Goal: Information Seeking & Learning: Learn about a topic

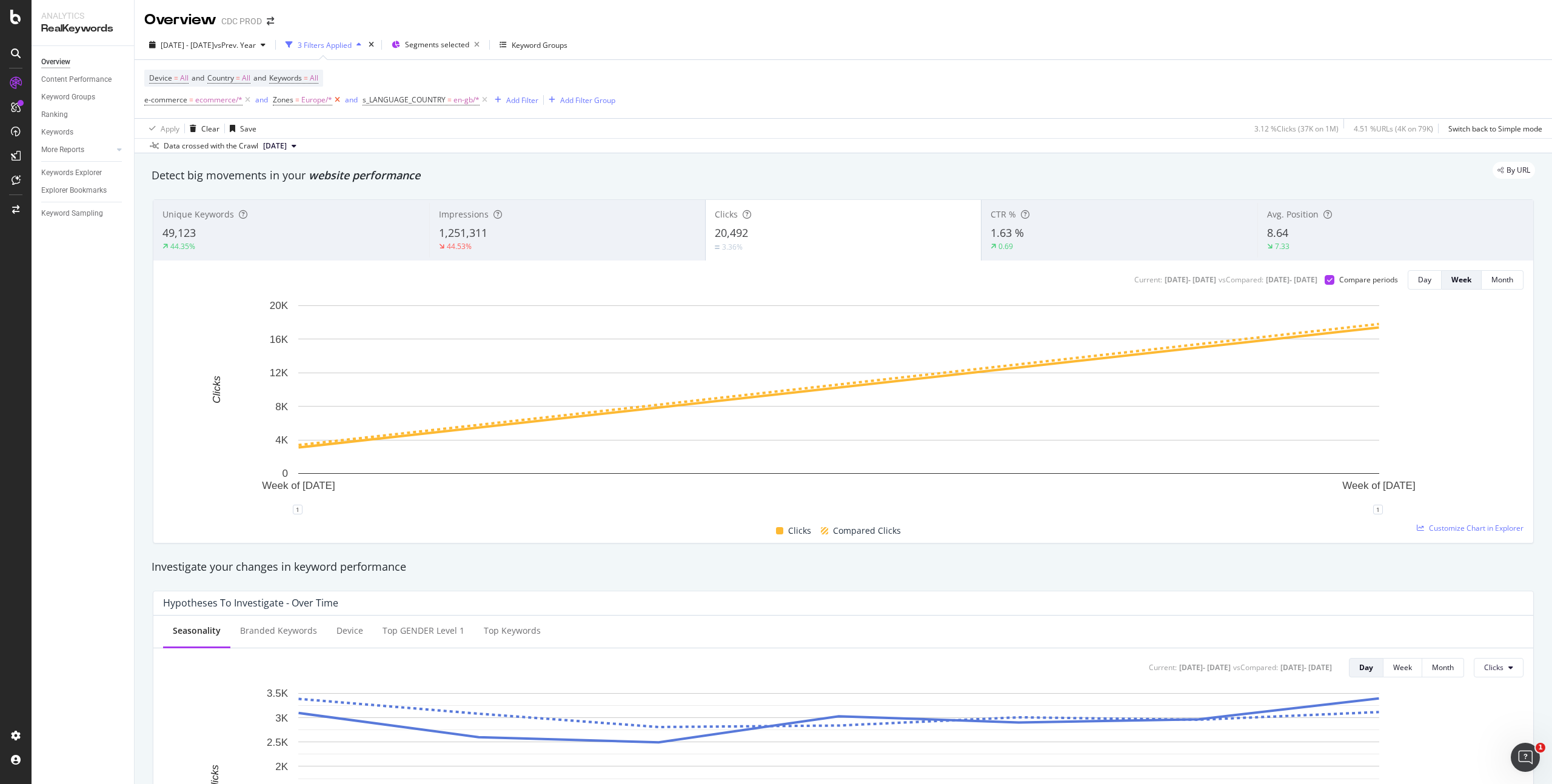
click at [335, 99] on icon at bounding box center [337, 100] width 10 height 12
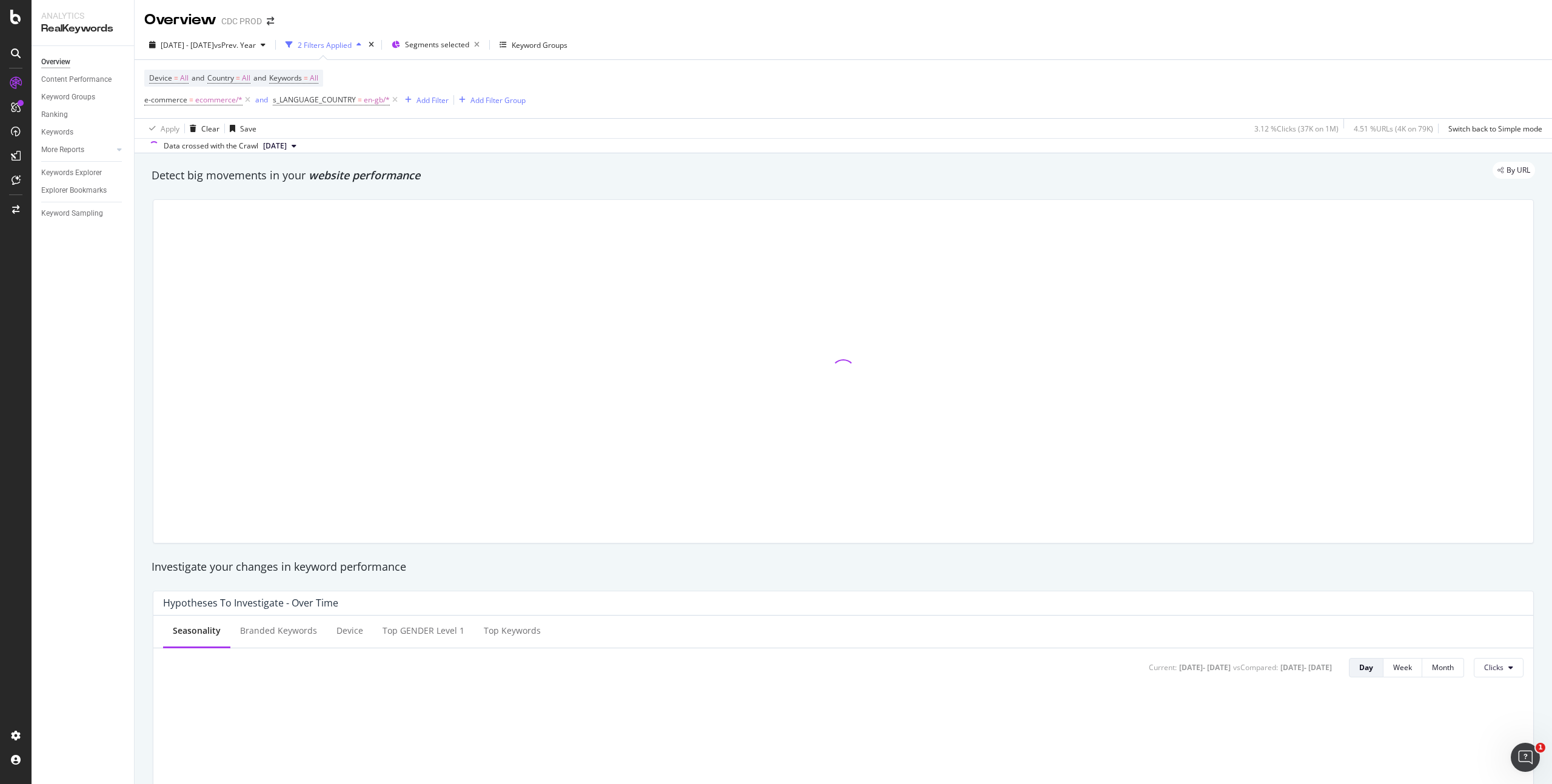
drag, startPoint x: 391, startPoint y: 99, endPoint x: 449, endPoint y: 77, distance: 62.0
click at [391, 99] on icon at bounding box center [395, 100] width 10 height 12
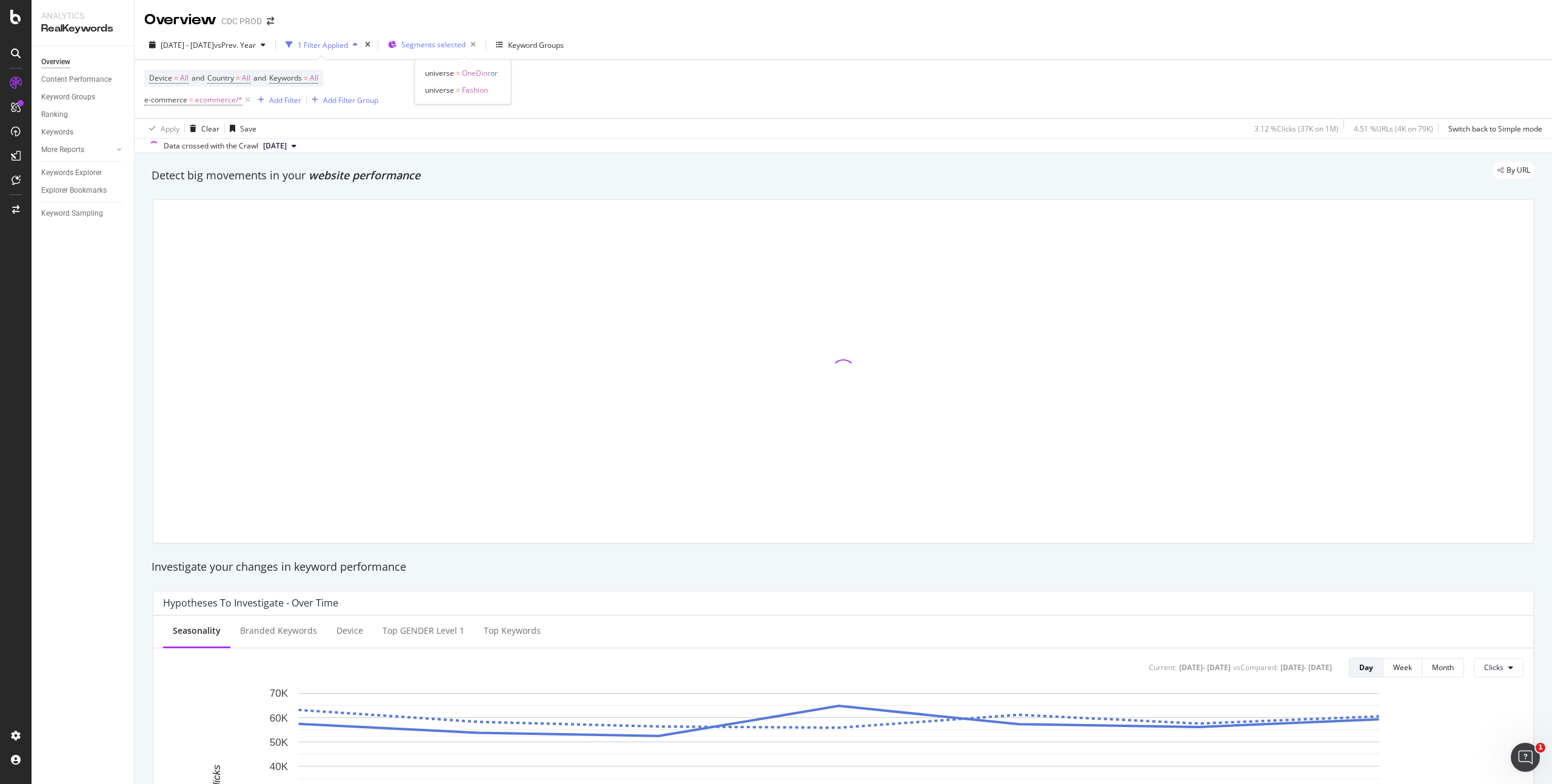
click at [466, 43] on span "Segments selected" at bounding box center [433, 44] width 64 height 10
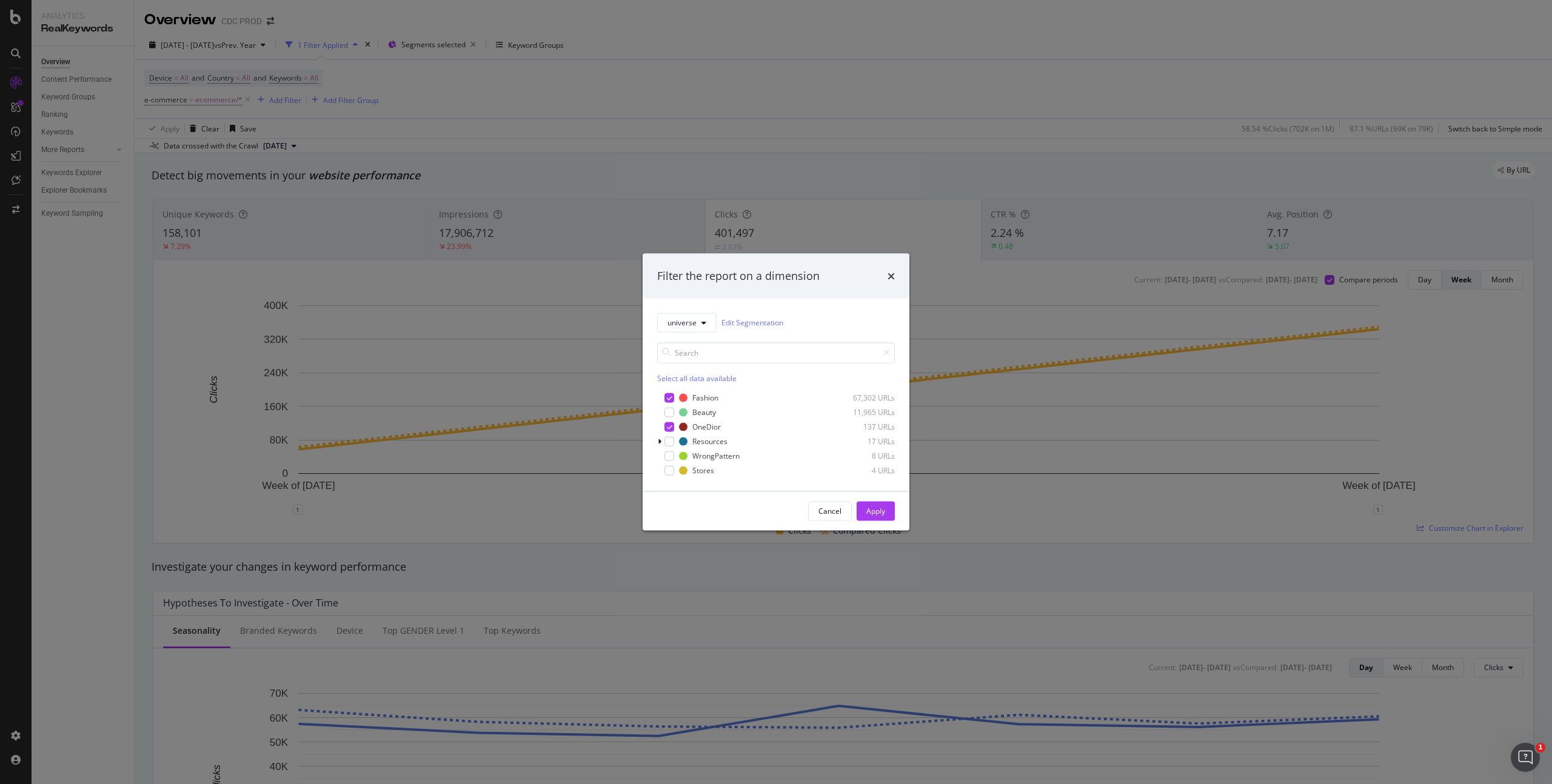
click at [722, 111] on div "Filter the report on a dimension universe Edit Segmentation Select all data ava…" at bounding box center [776, 392] width 1552 height 784
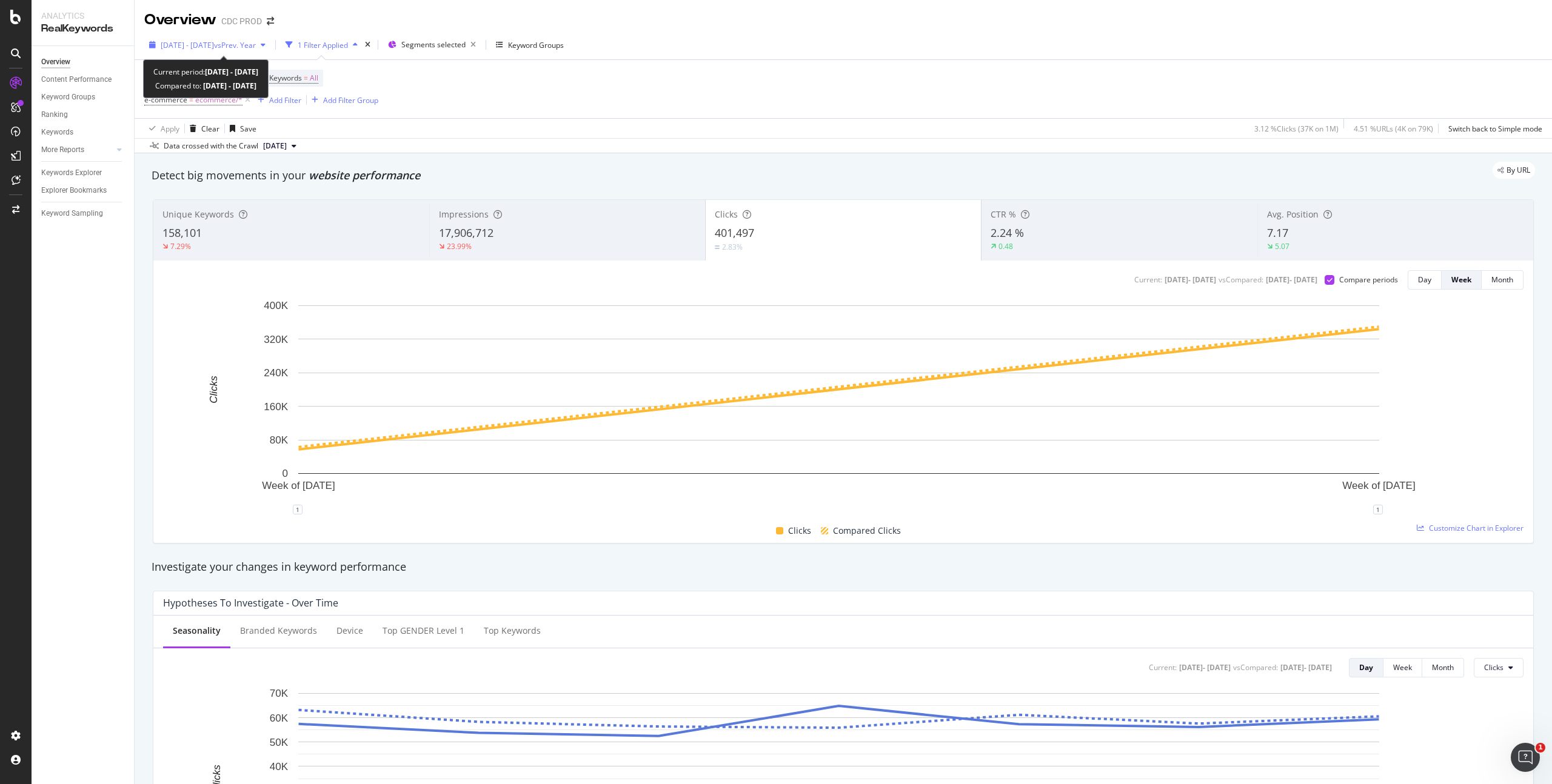
click at [256, 44] on span "vs Prev. Year" at bounding box center [235, 45] width 42 height 10
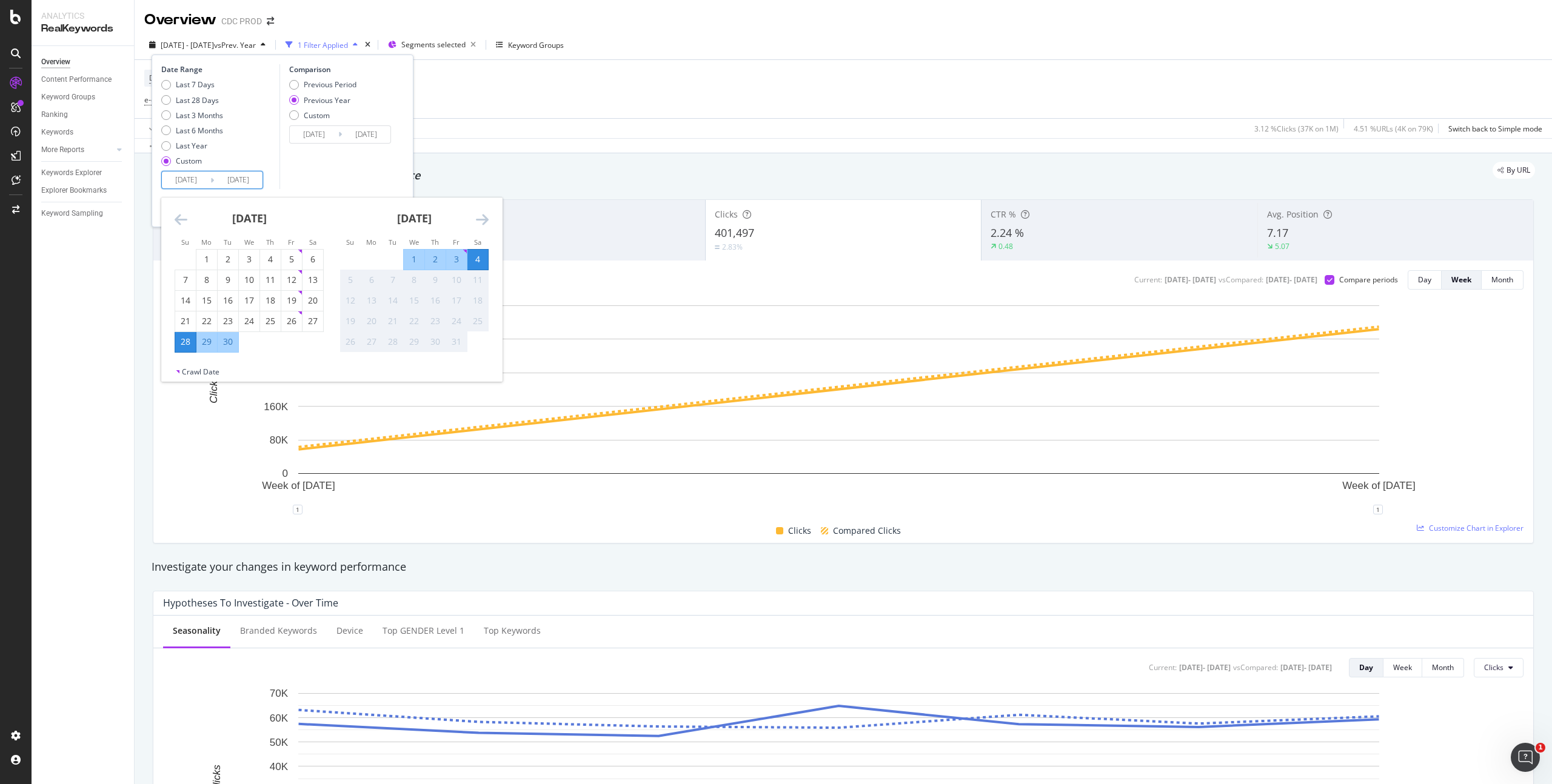
click at [187, 177] on input "[DATE]" at bounding box center [186, 179] width 48 height 17
click at [203, 260] on div "1" at bounding box center [206, 259] width 20 height 12
type input "[DATE]"
click at [230, 338] on div "30" at bounding box center [228, 341] width 20 height 12
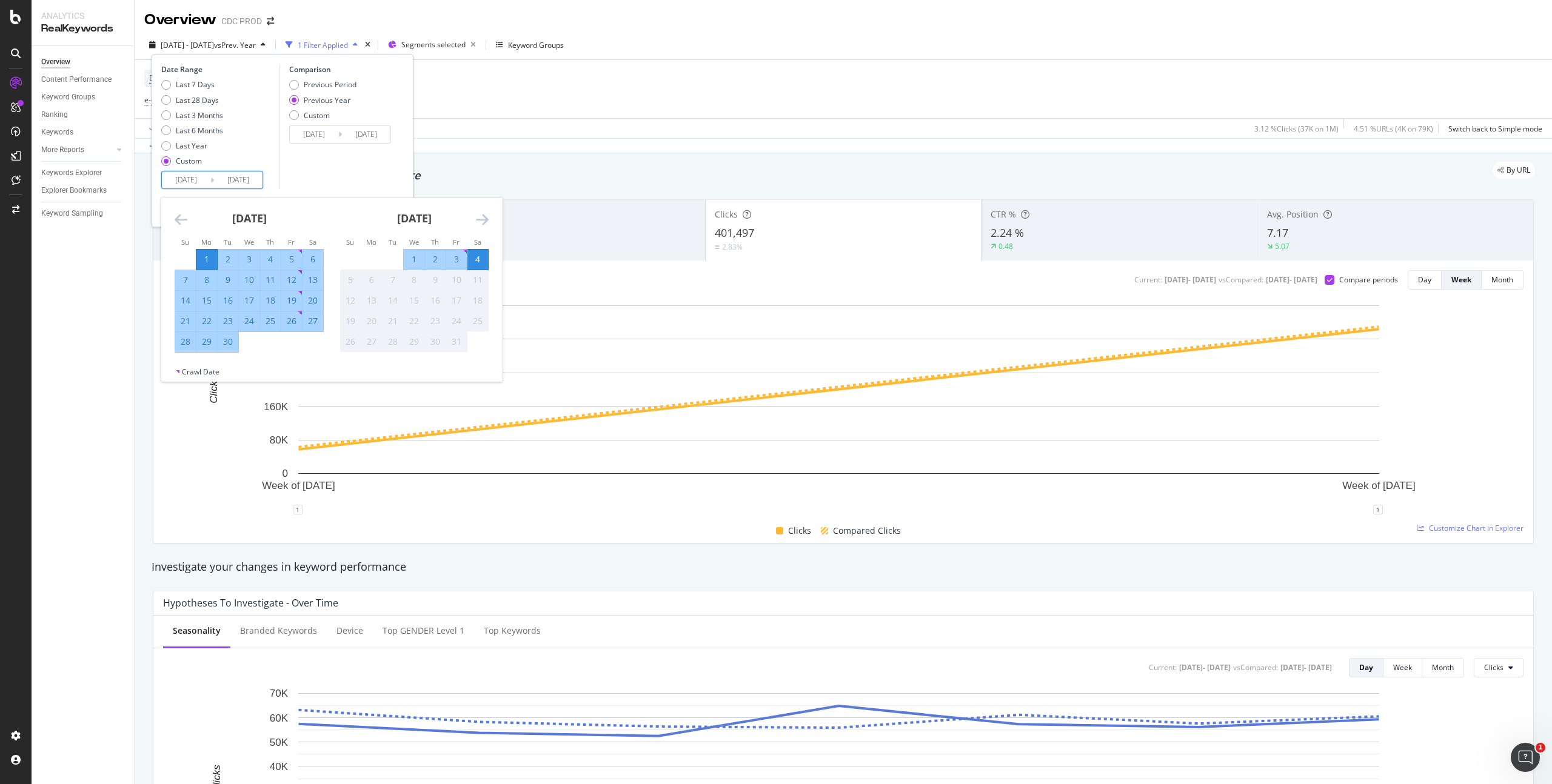
type input "[DATE]"
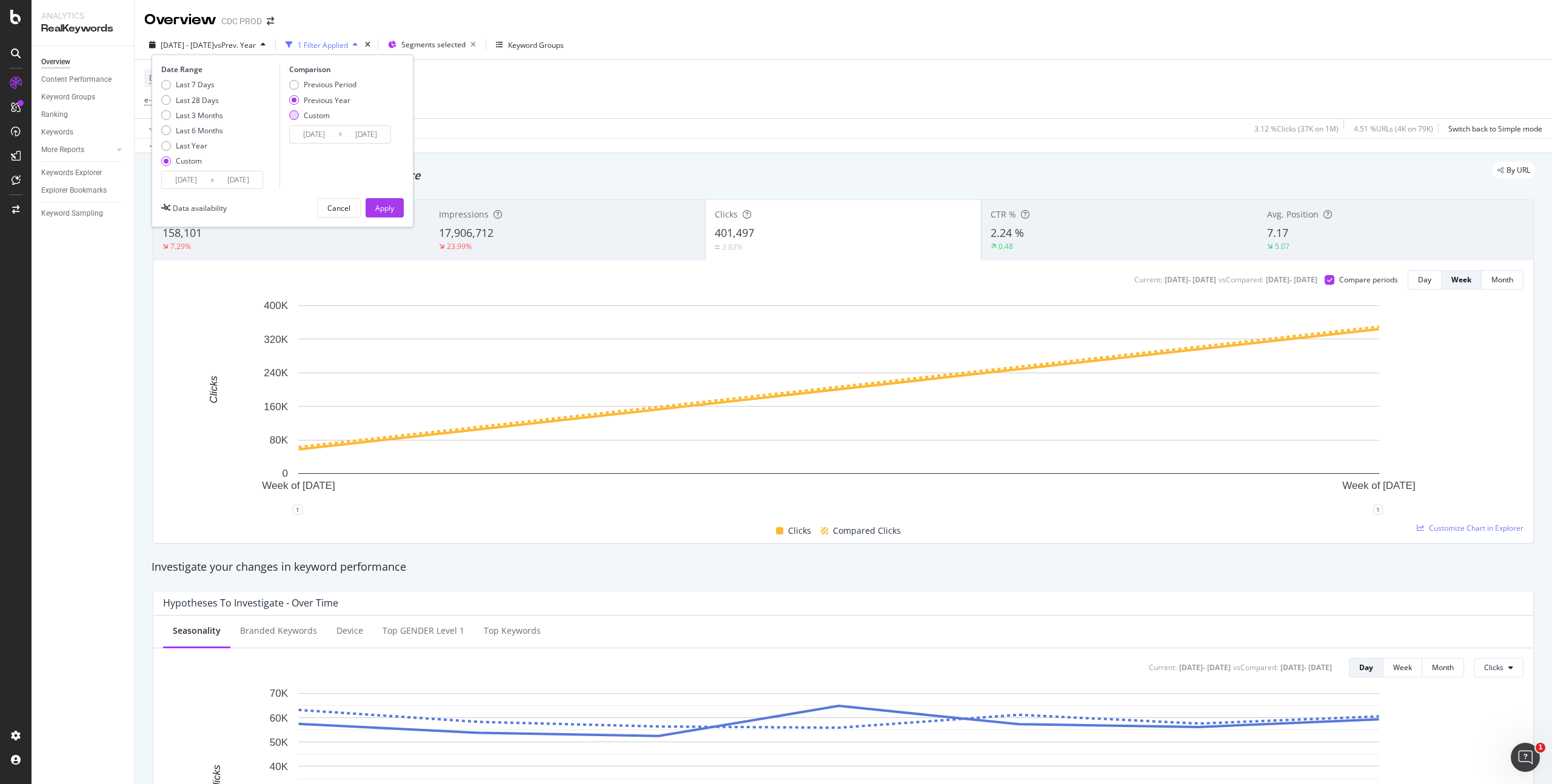
click at [322, 113] on div "Custom" at bounding box center [317, 116] width 26 height 10
click at [326, 136] on input "[DATE]" at bounding box center [314, 134] width 48 height 17
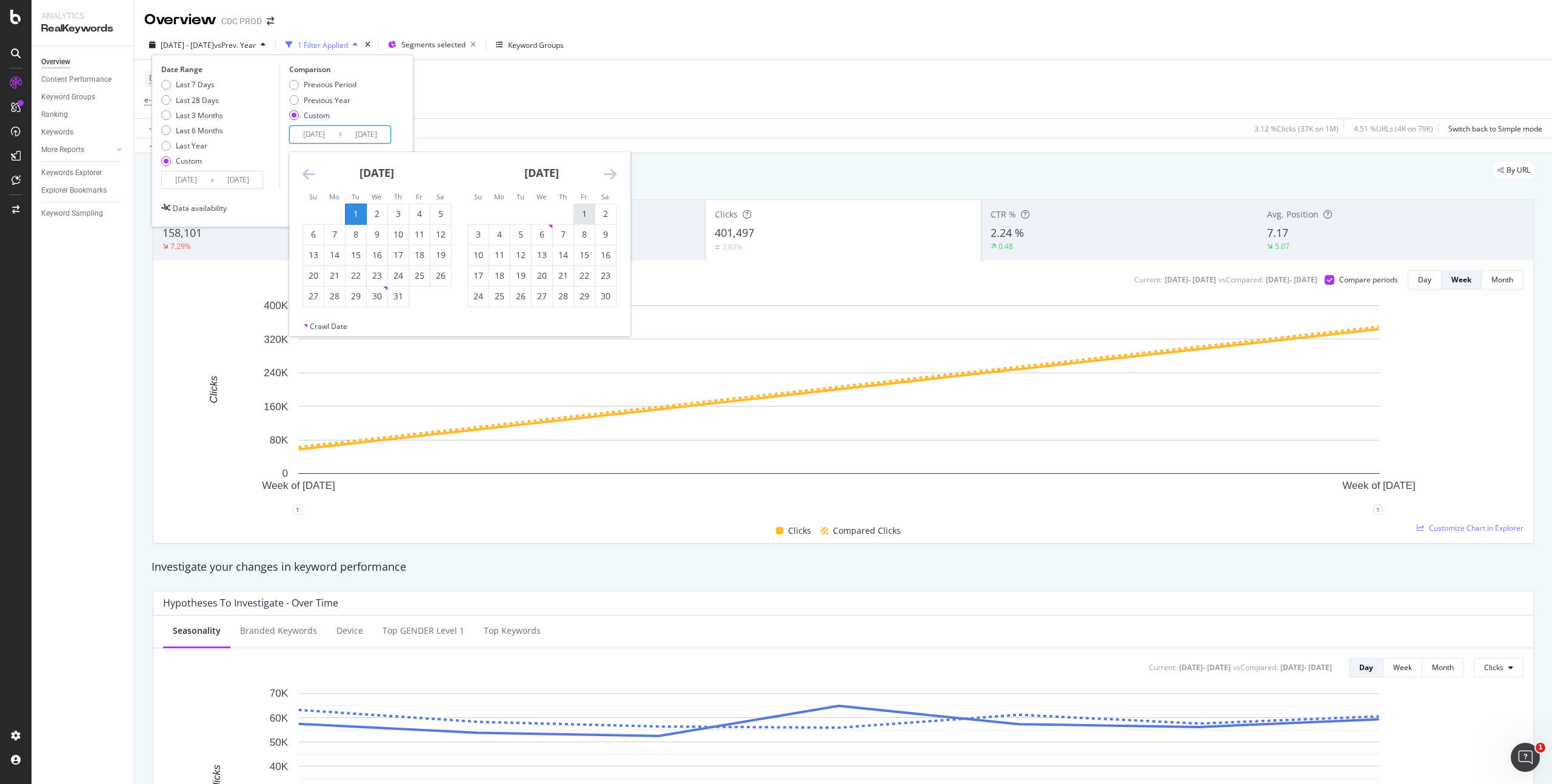
click at [580, 214] on div "1" at bounding box center [585, 213] width 20 height 12
click at [307, 174] on icon "Move backward to switch to the previous month." at bounding box center [309, 174] width 13 height 14
click at [310, 210] on div "1" at bounding box center [313, 213] width 20 height 12
type input "[DATE]"
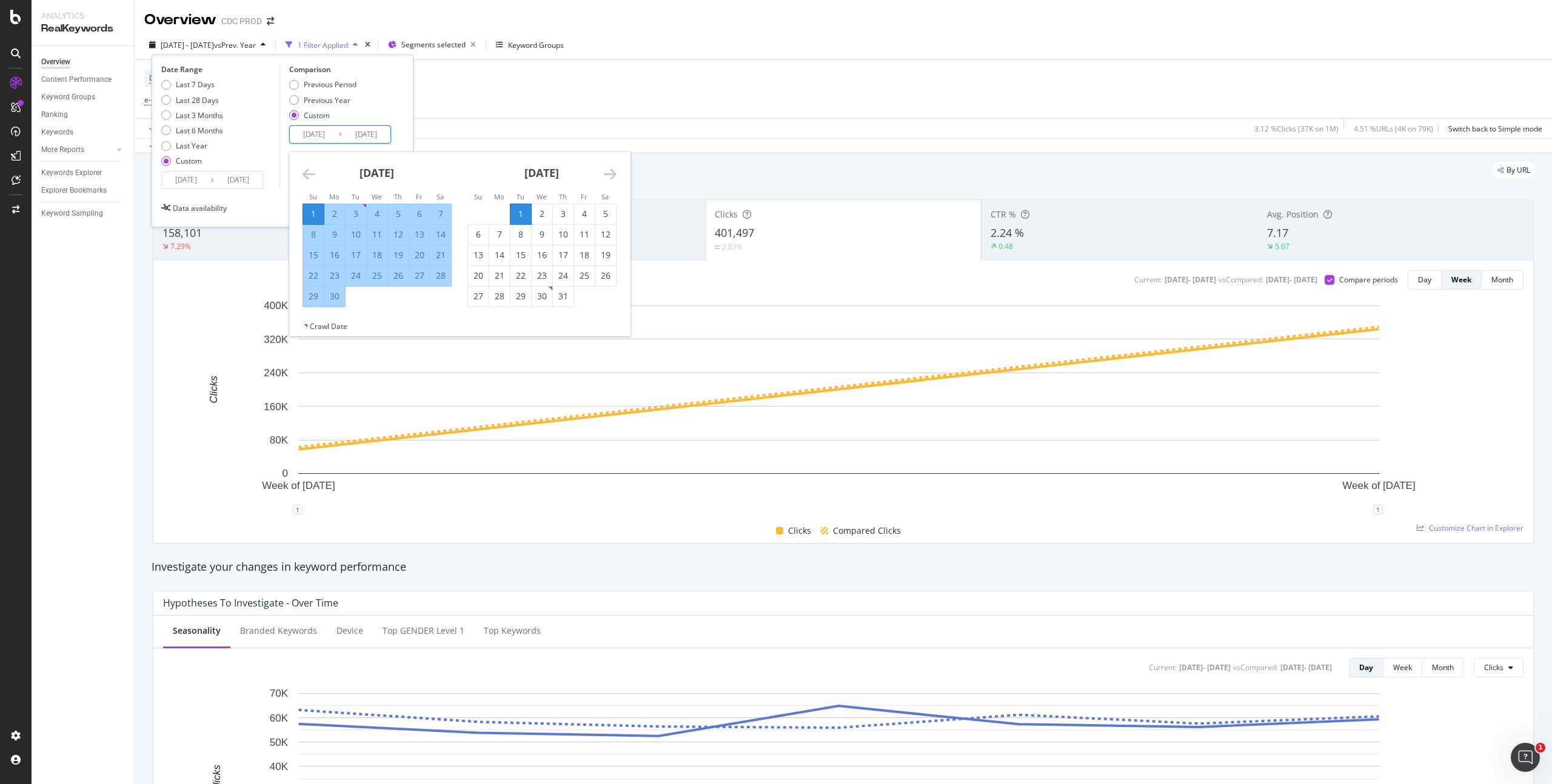
click at [335, 297] on div "30" at bounding box center [334, 296] width 20 height 12
type input "[DATE]"
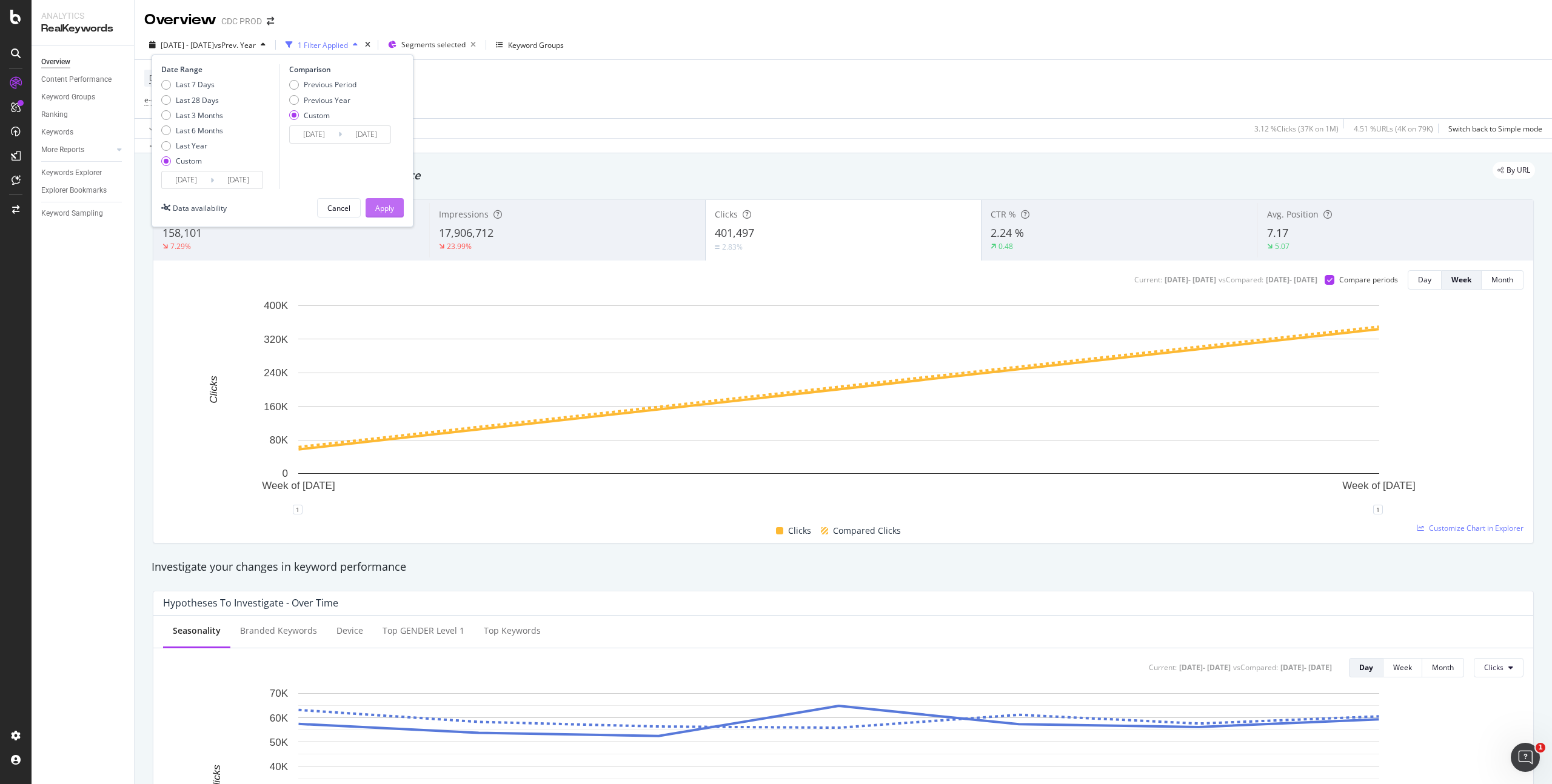
click at [387, 208] on div "Apply" at bounding box center [385, 208] width 19 height 10
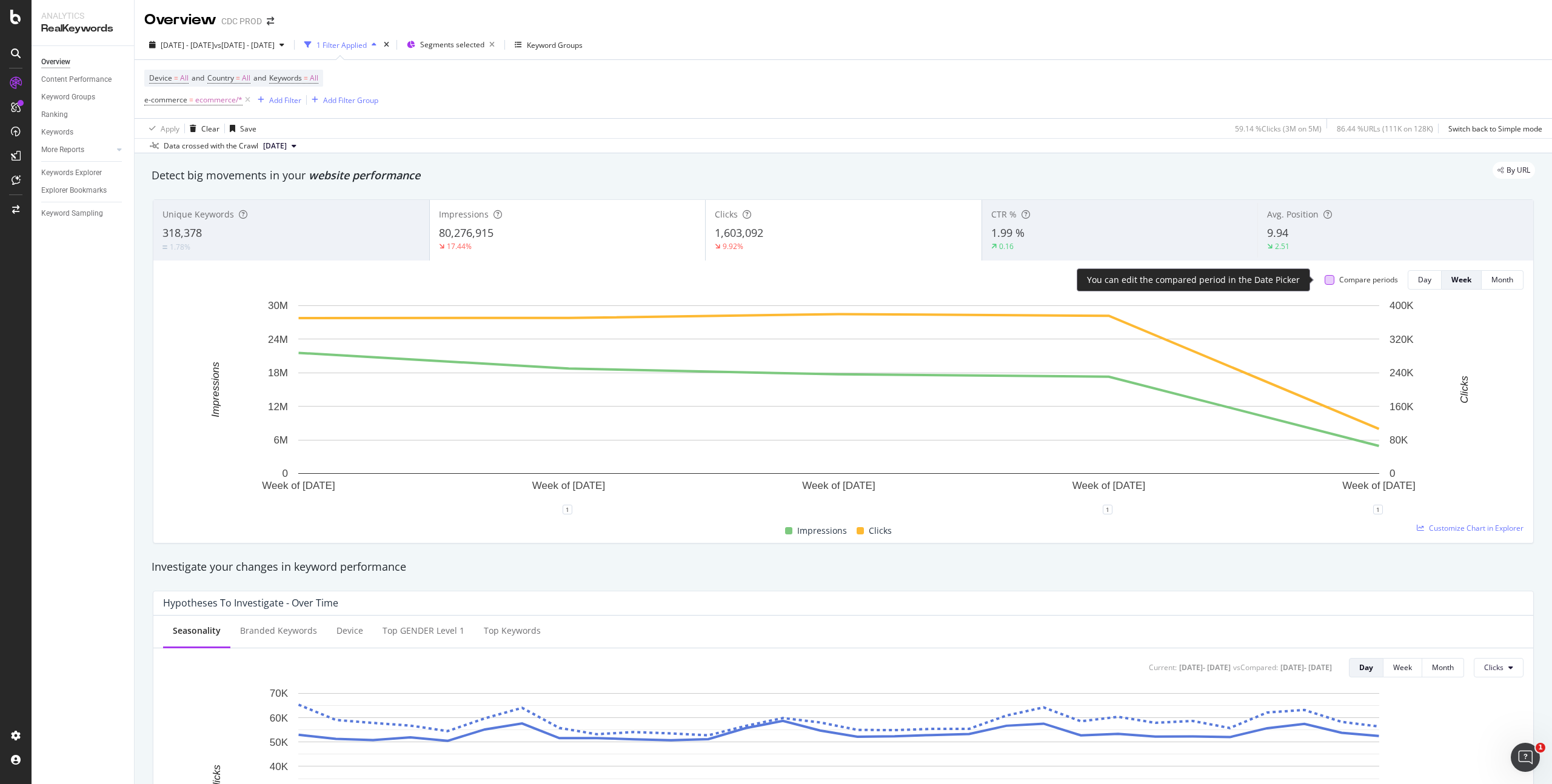
click at [1325, 280] on div at bounding box center [1329, 279] width 9 height 9
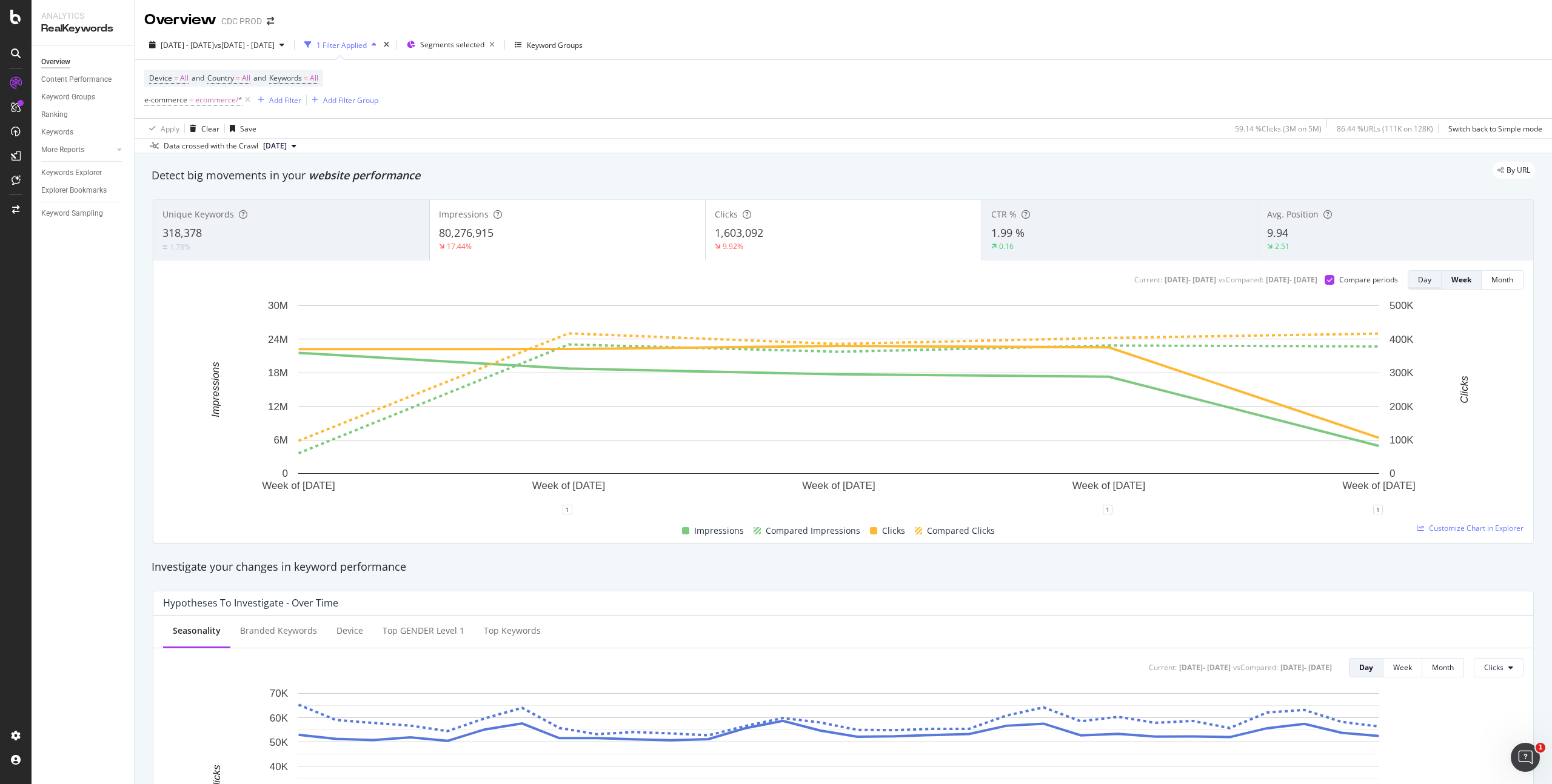
click at [1408, 282] on button "Day" at bounding box center [1425, 280] width 34 height 20
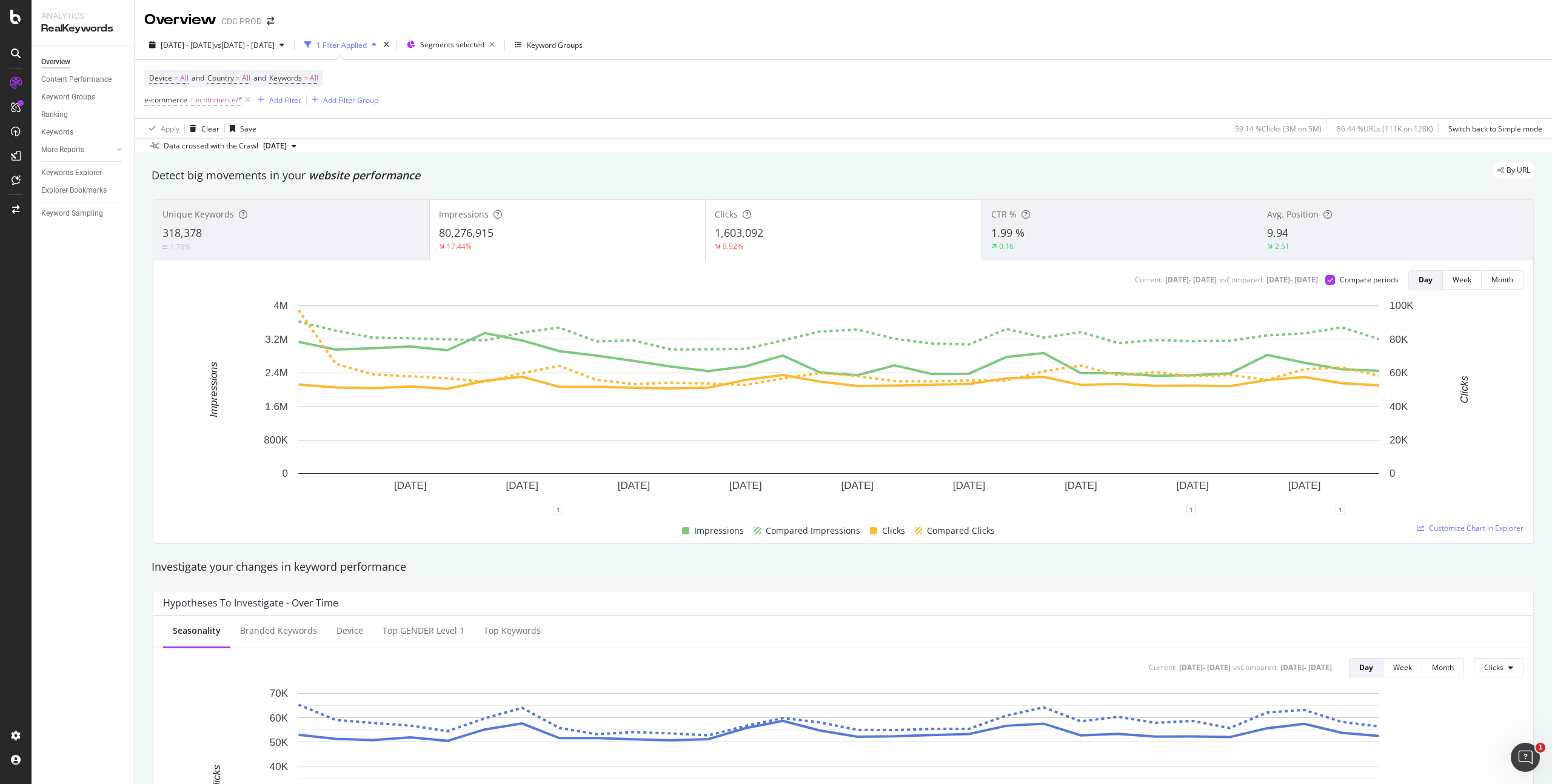
click at [831, 243] on div "9.92%" at bounding box center [844, 246] width 258 height 11
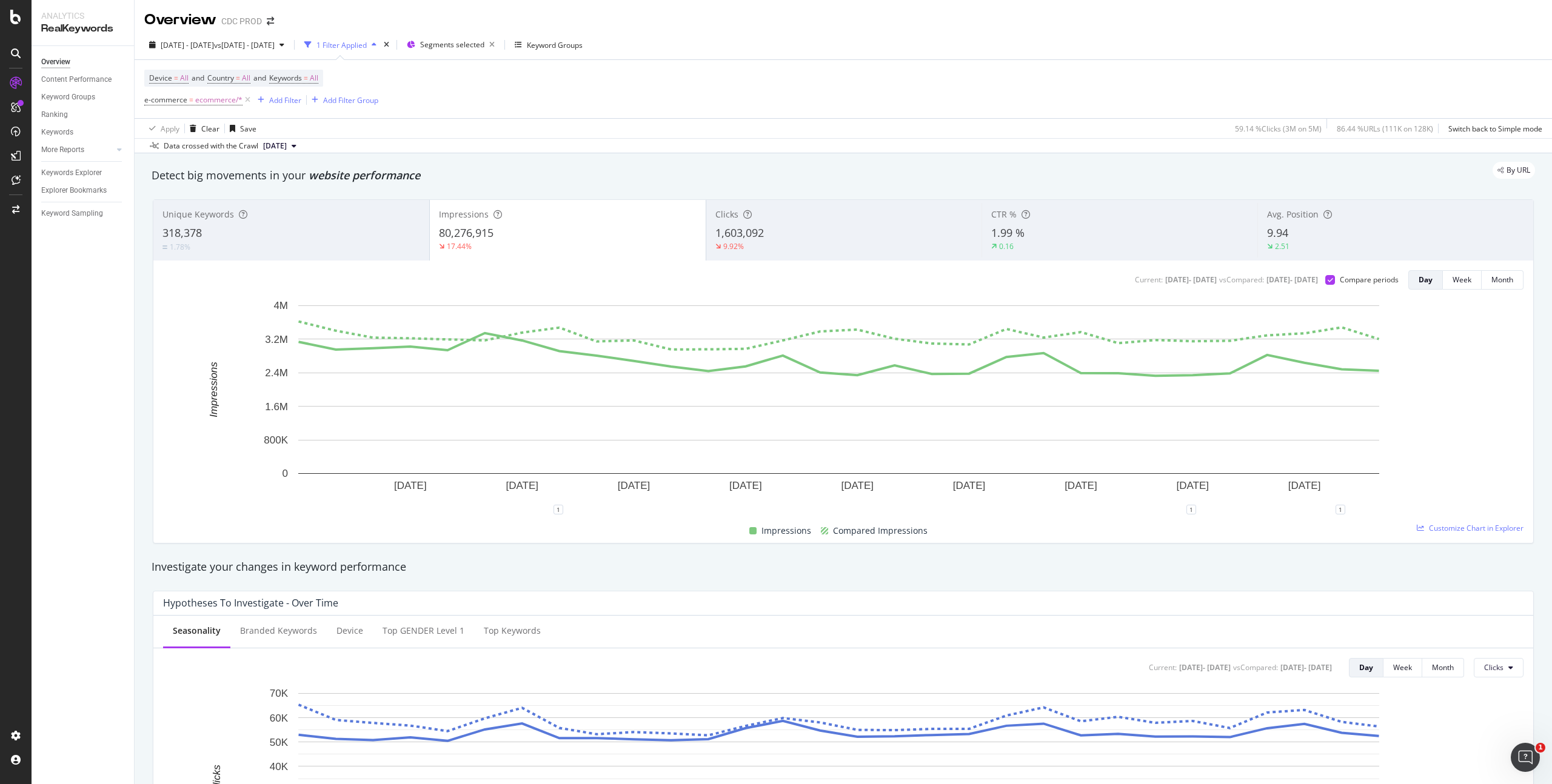
click at [762, 234] on div "1,603,092" at bounding box center [844, 234] width 258 height 16
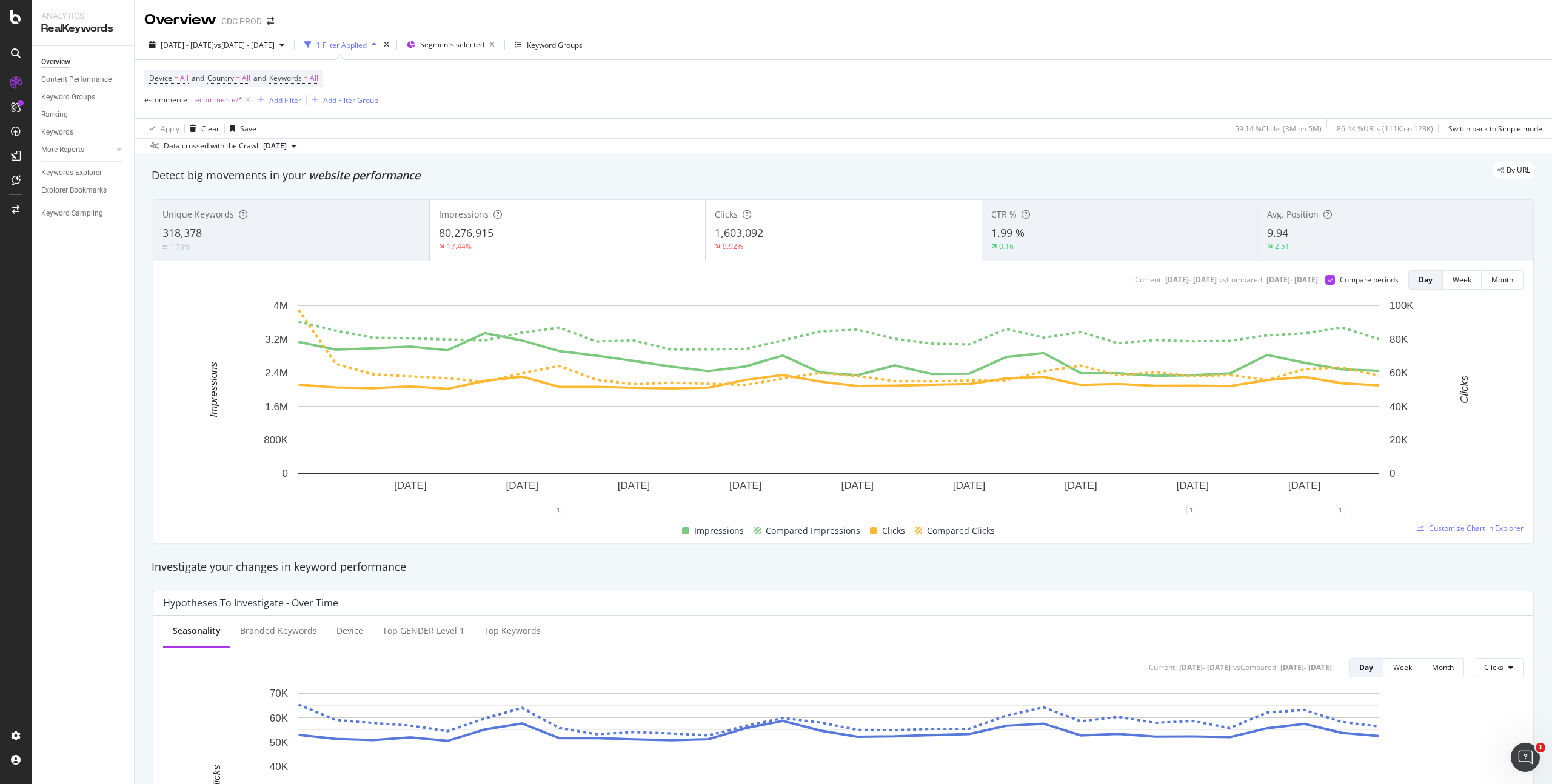
click at [638, 237] on div "80,276,915" at bounding box center [568, 234] width 258 height 16
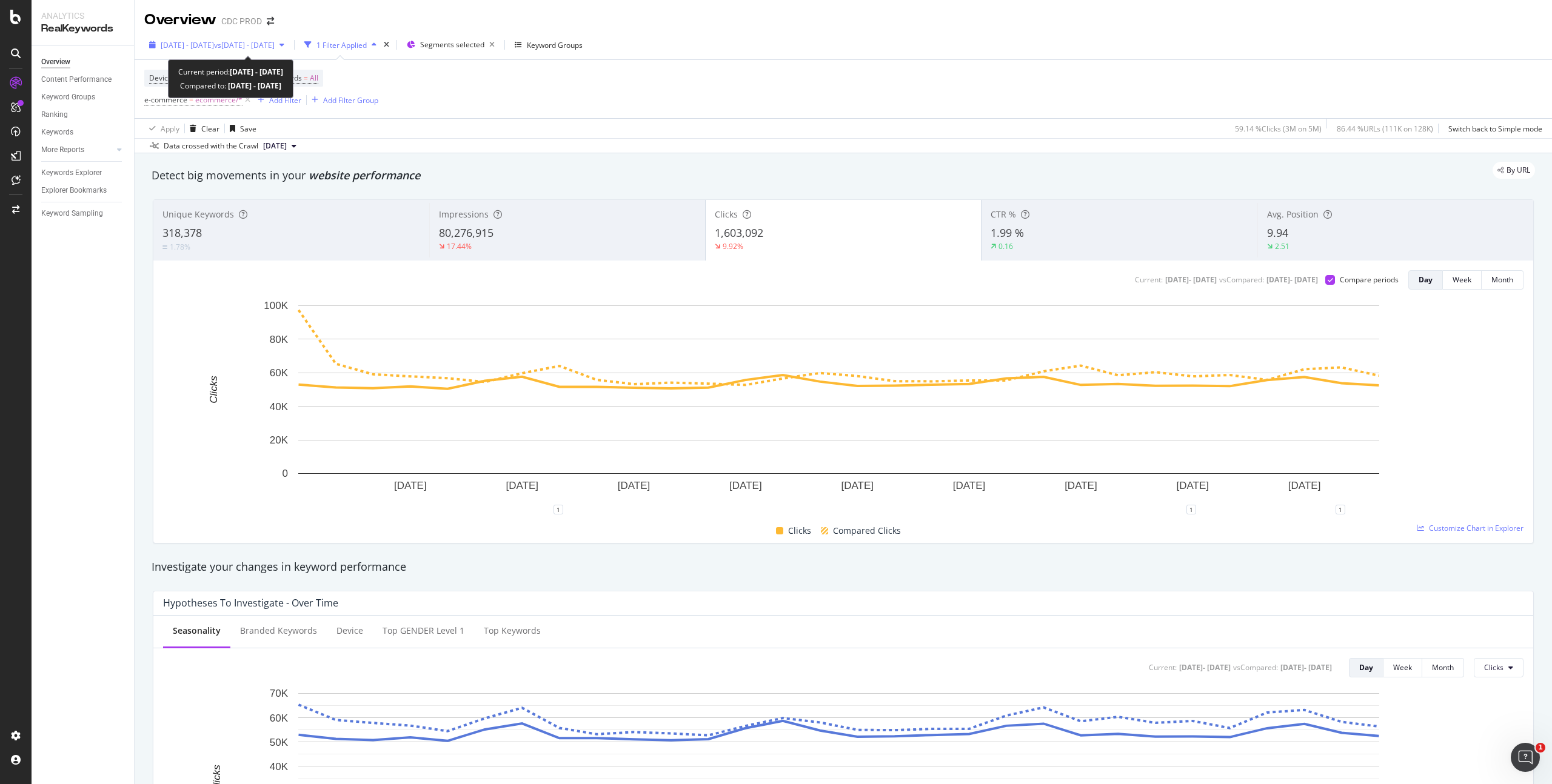
click at [259, 44] on span "vs [DATE] - [DATE]" at bounding box center [245, 45] width 61 height 10
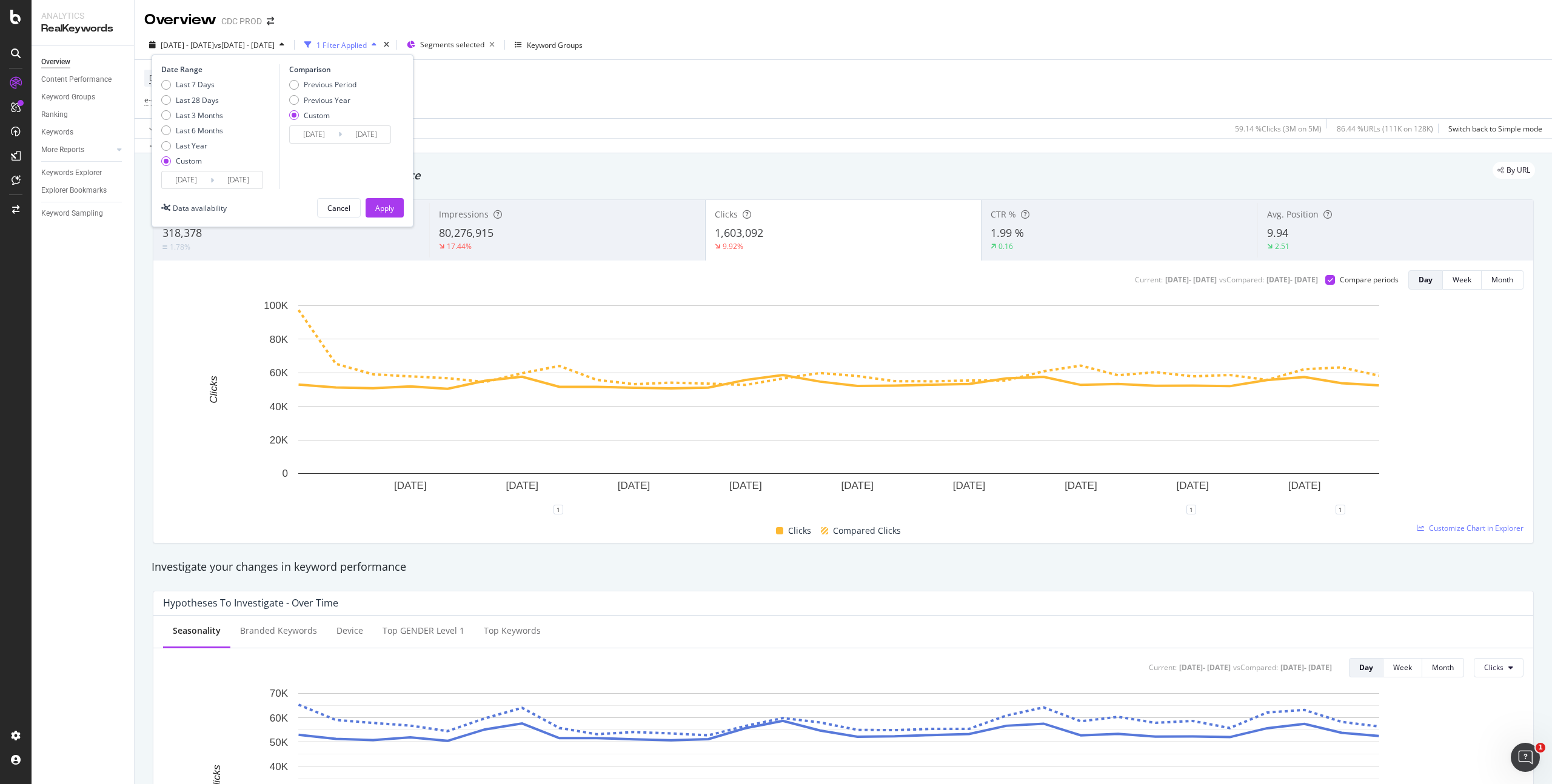
click at [199, 180] on input "[DATE]" at bounding box center [186, 179] width 48 height 17
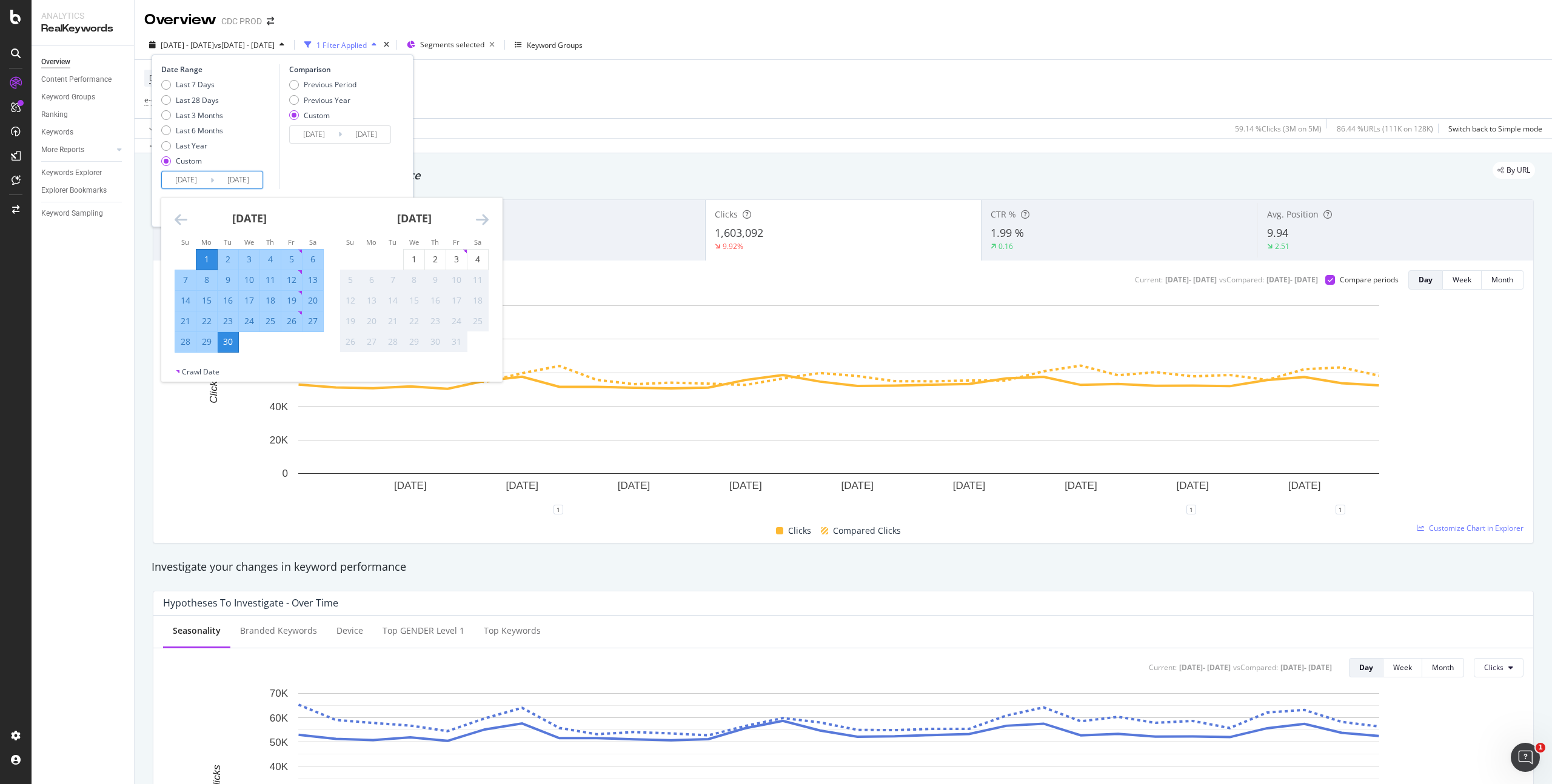
click at [179, 217] on icon "Move backward to switch to the previous month." at bounding box center [181, 219] width 13 height 14
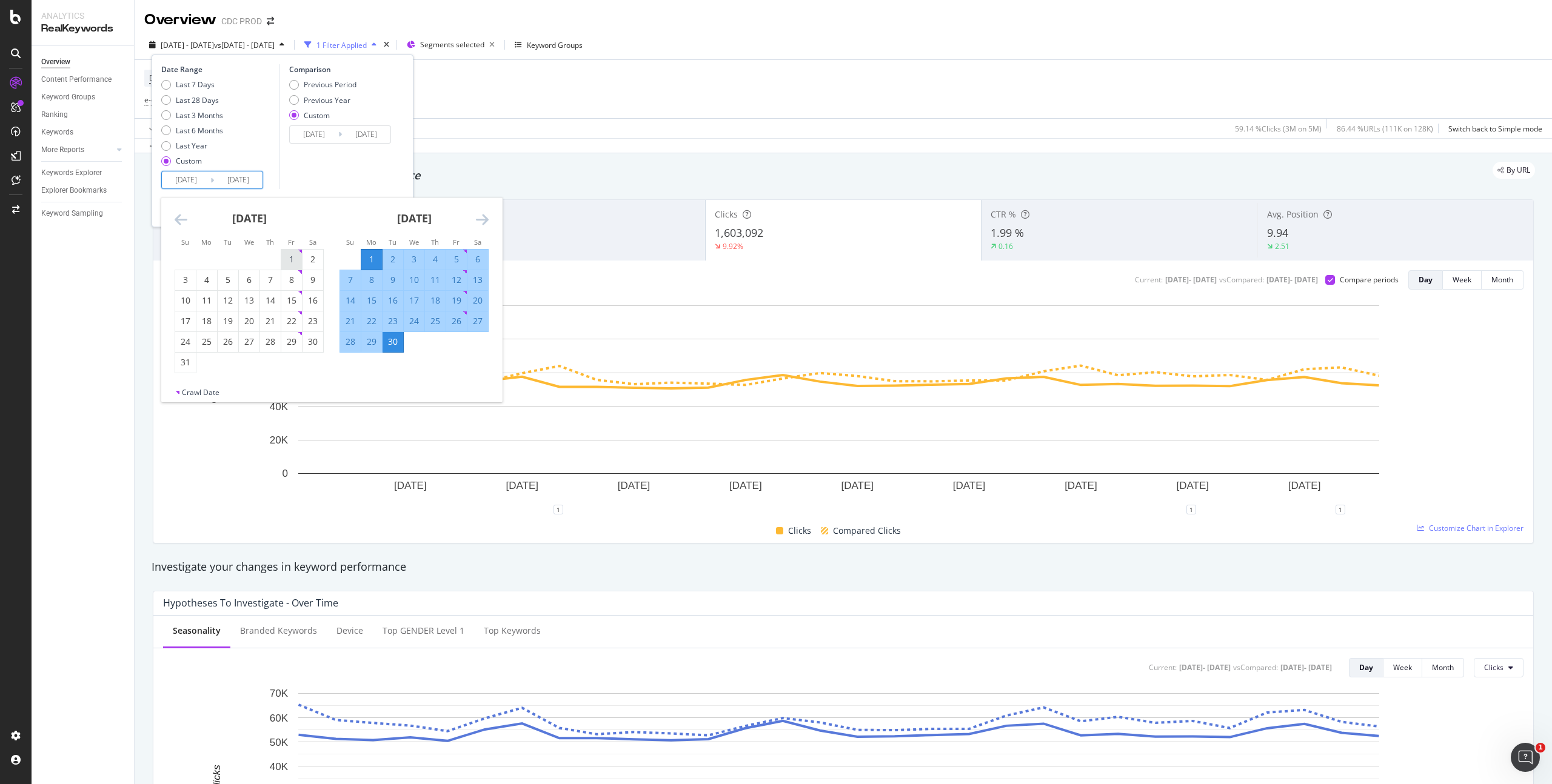
click at [287, 257] on div "1" at bounding box center [292, 259] width 20 height 12
type input "[DATE]"
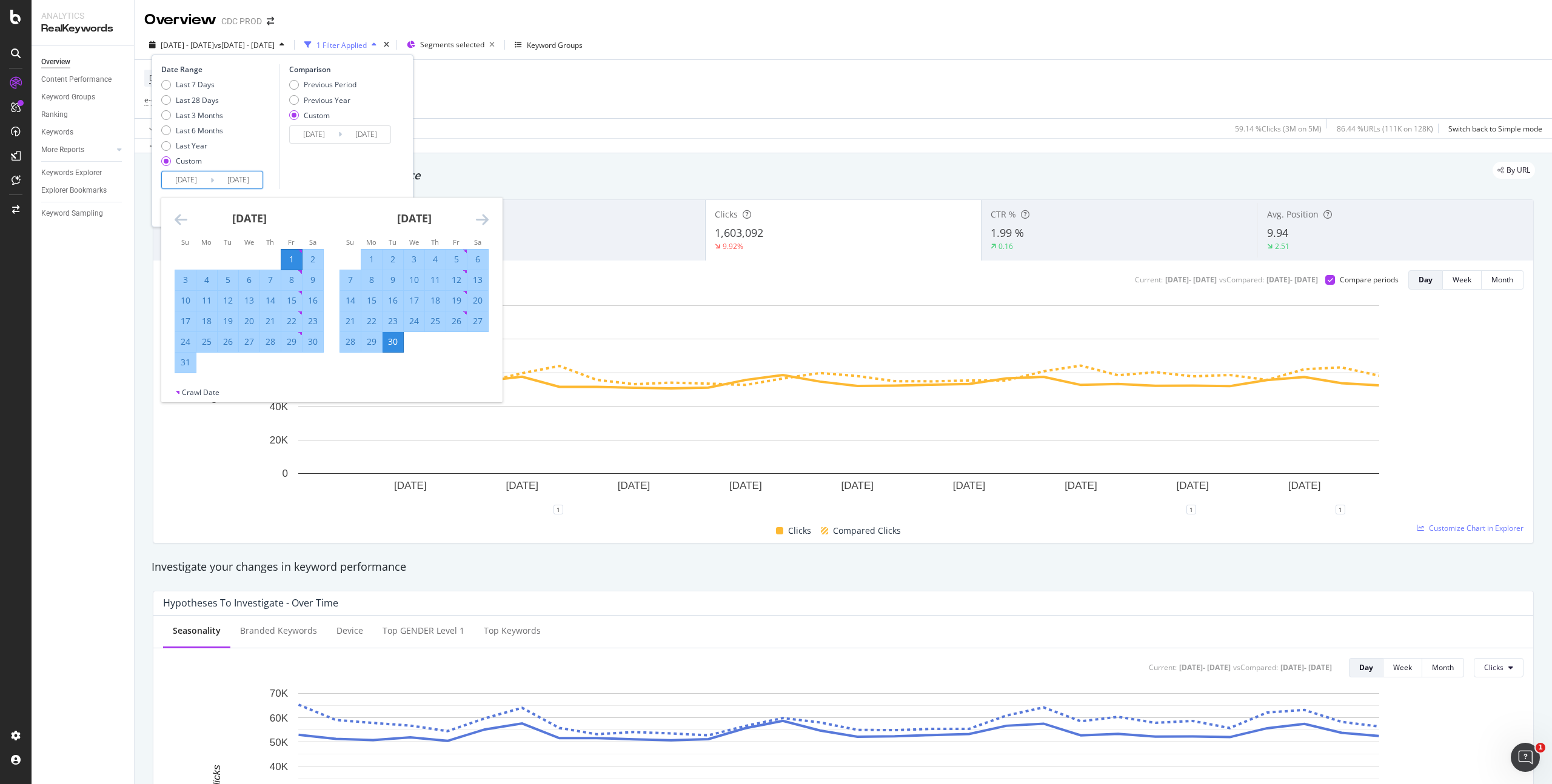
click at [189, 365] on div "31" at bounding box center [185, 362] width 20 height 12
type input "[DATE]"
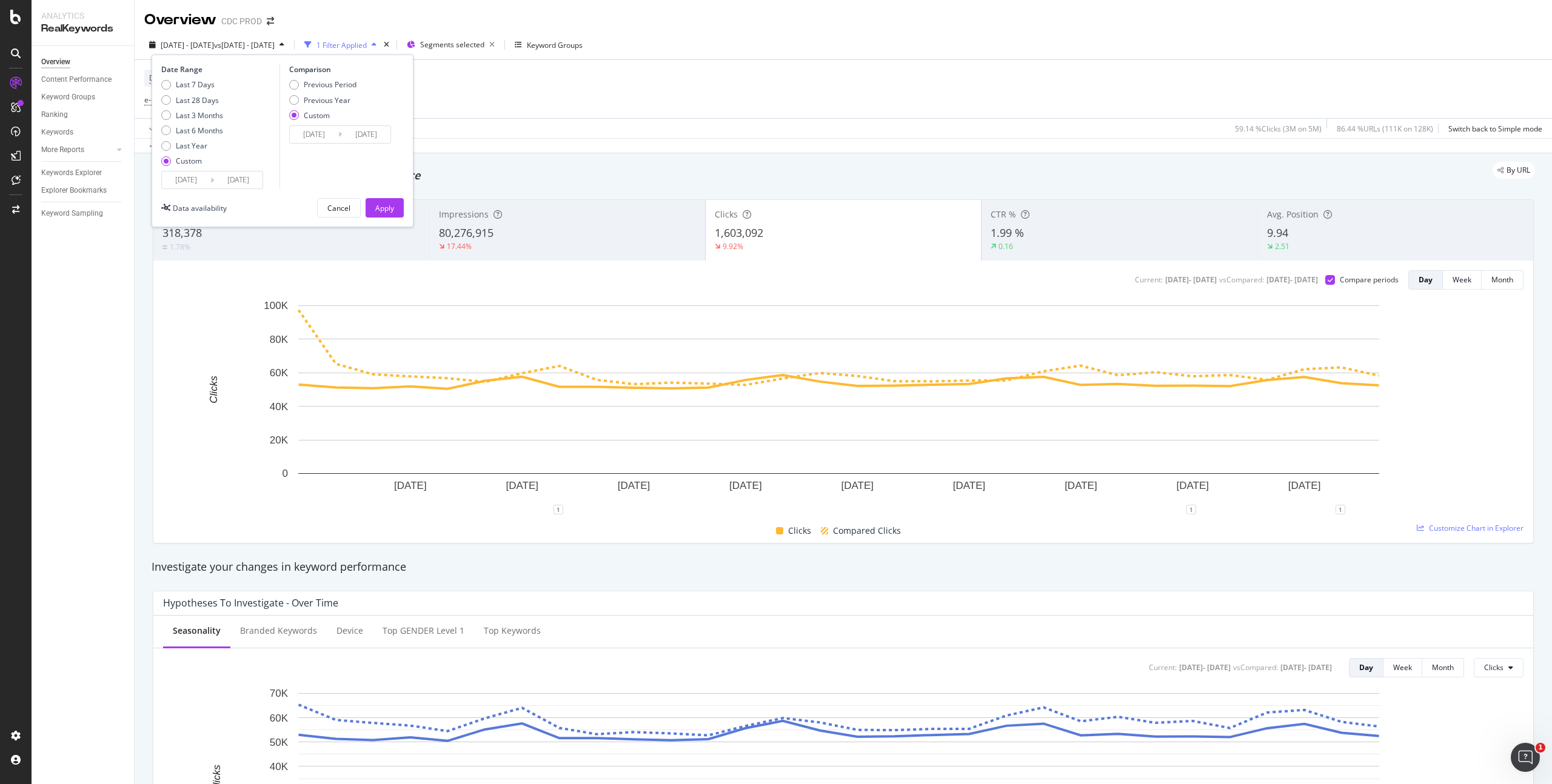
click at [305, 138] on input "[DATE]" at bounding box center [314, 134] width 48 height 17
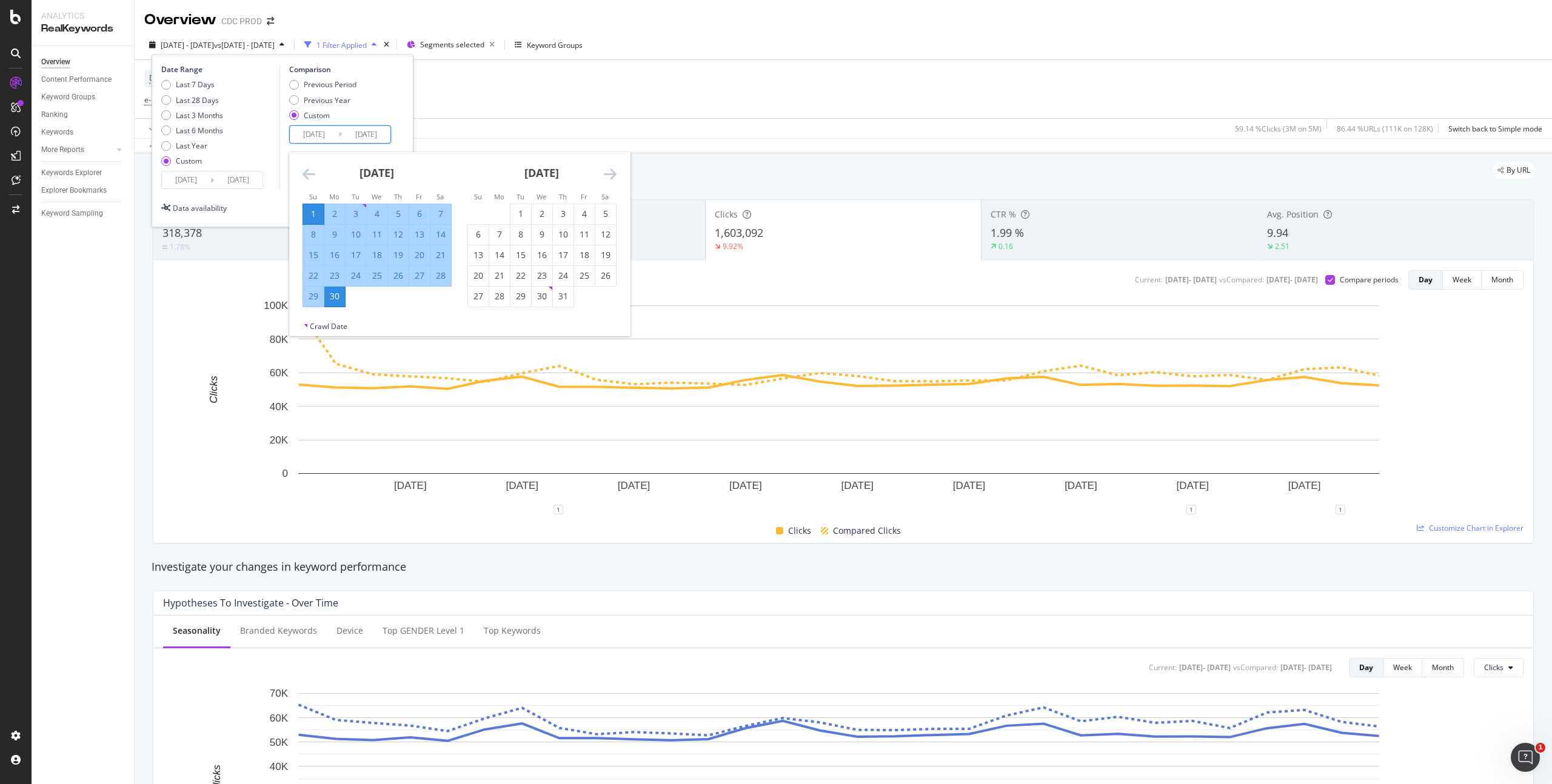
click at [305, 169] on icon "Move backward to switch to the previous month." at bounding box center [309, 174] width 13 height 14
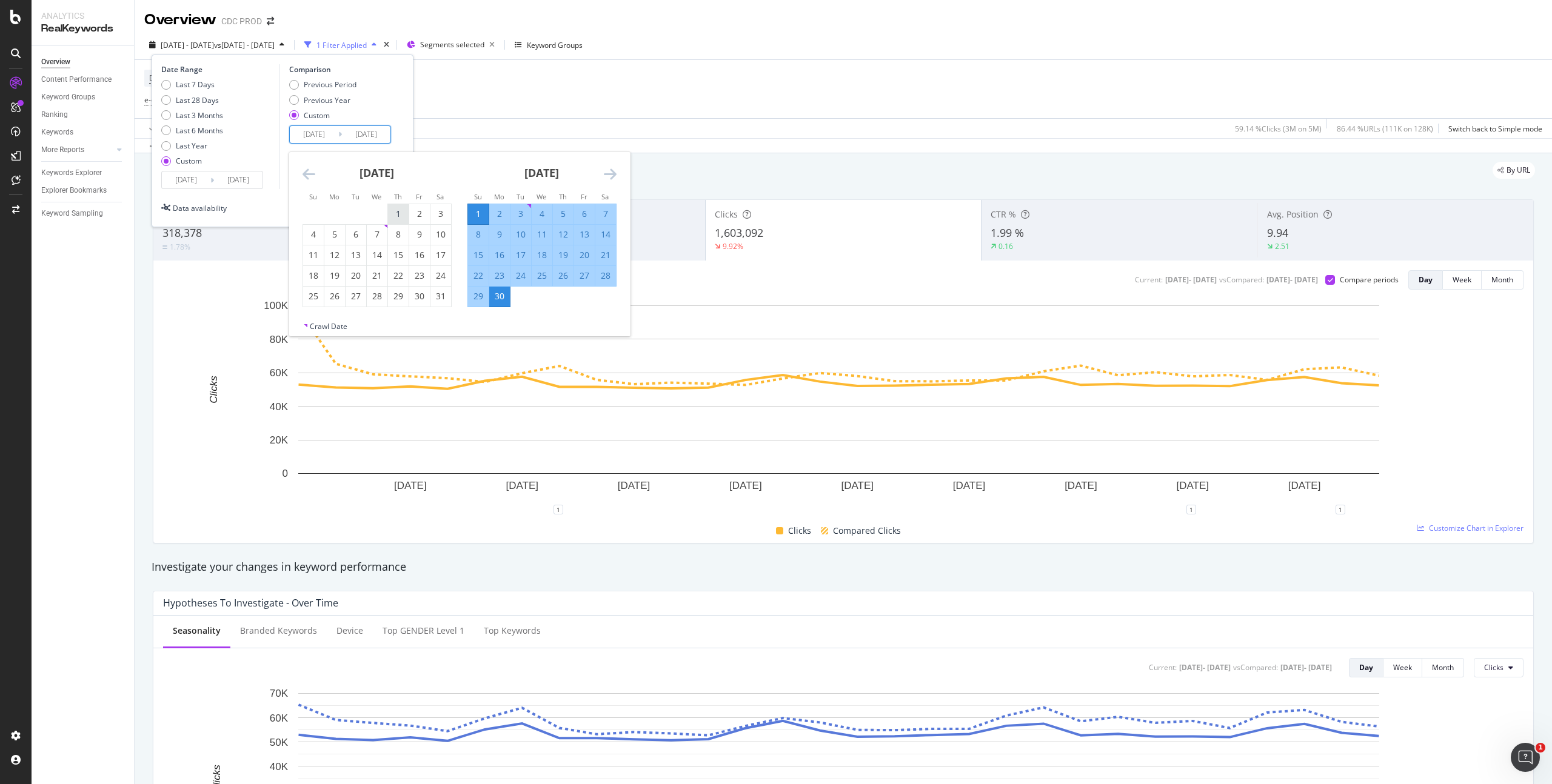
click at [394, 210] on div "1" at bounding box center [398, 213] width 20 height 12
type input "[DATE]"
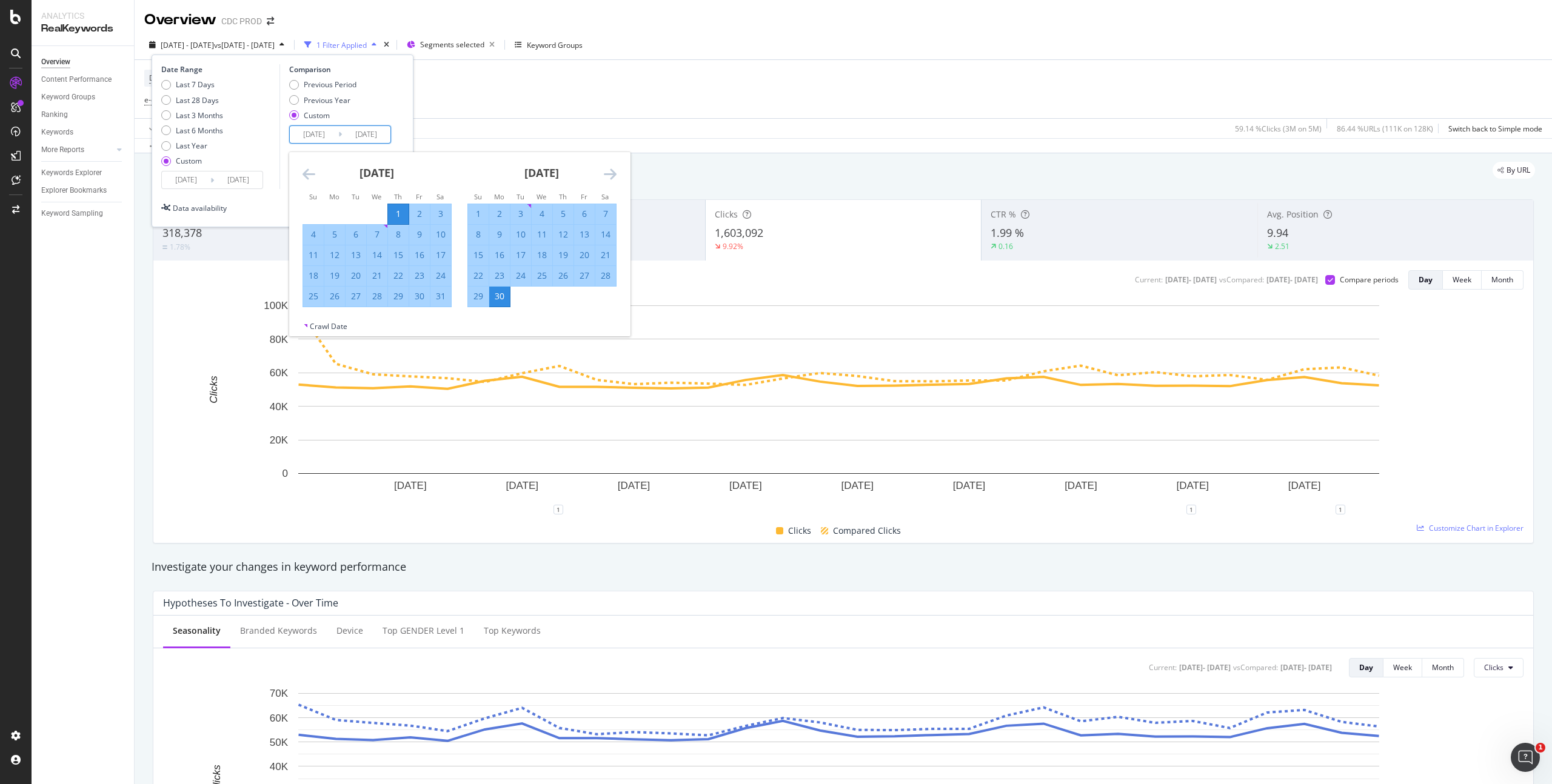
click at [444, 299] on div "31" at bounding box center [441, 296] width 20 height 12
type input "[DATE]"
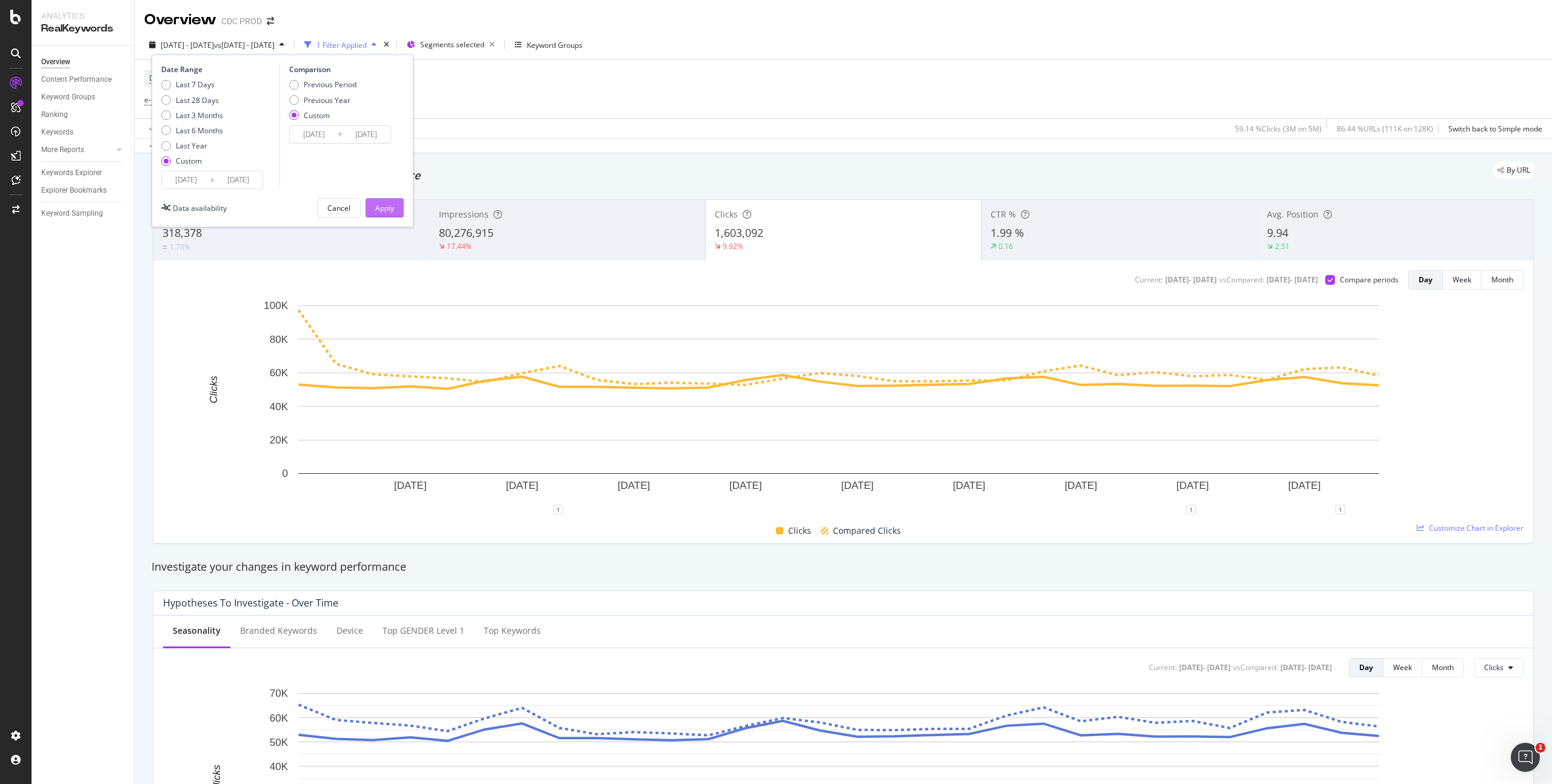
click at [398, 211] on button "Apply" at bounding box center [384, 208] width 38 height 20
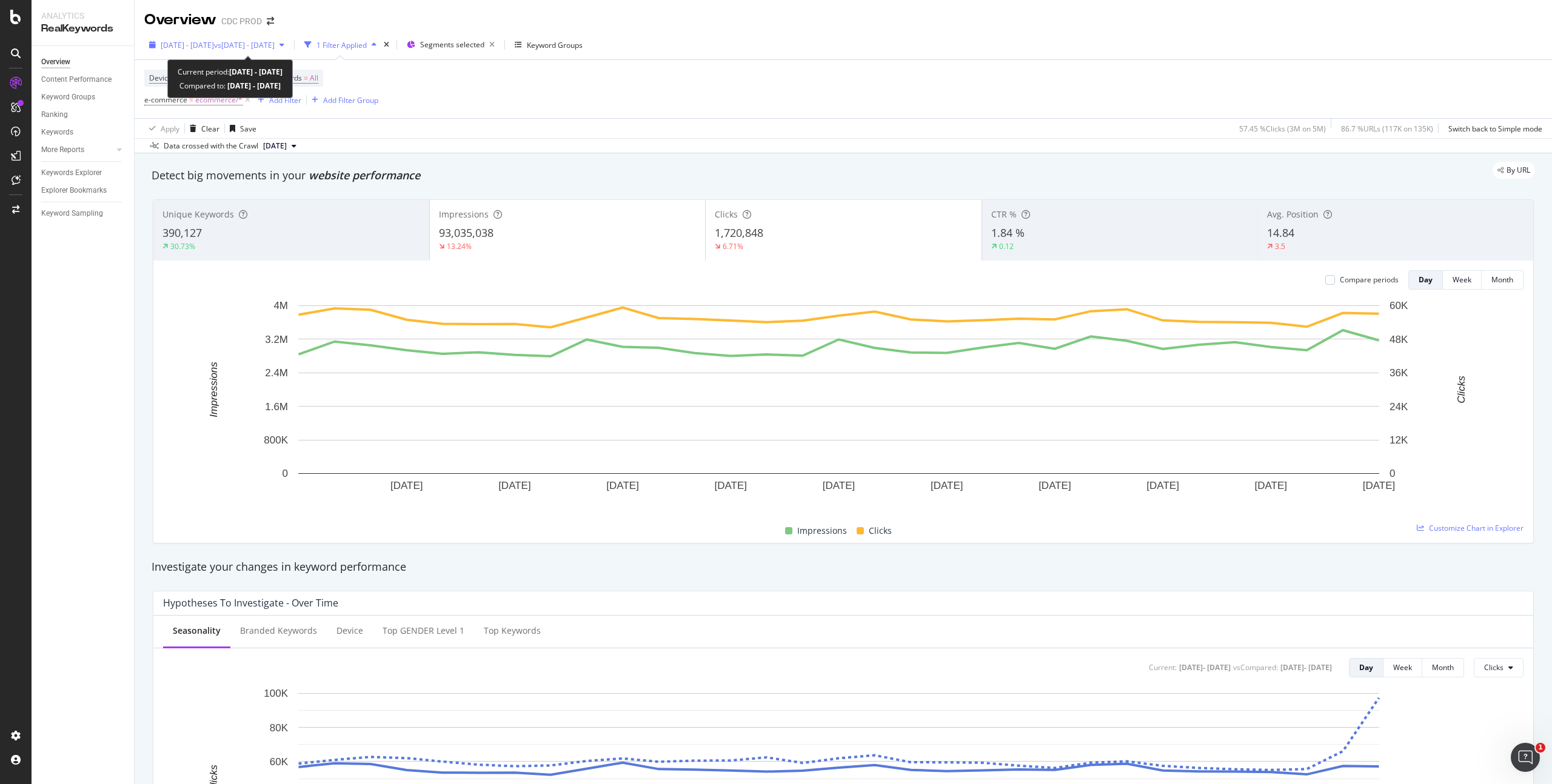
click at [256, 48] on span "vs [DATE] - [DATE]" at bounding box center [245, 45] width 61 height 10
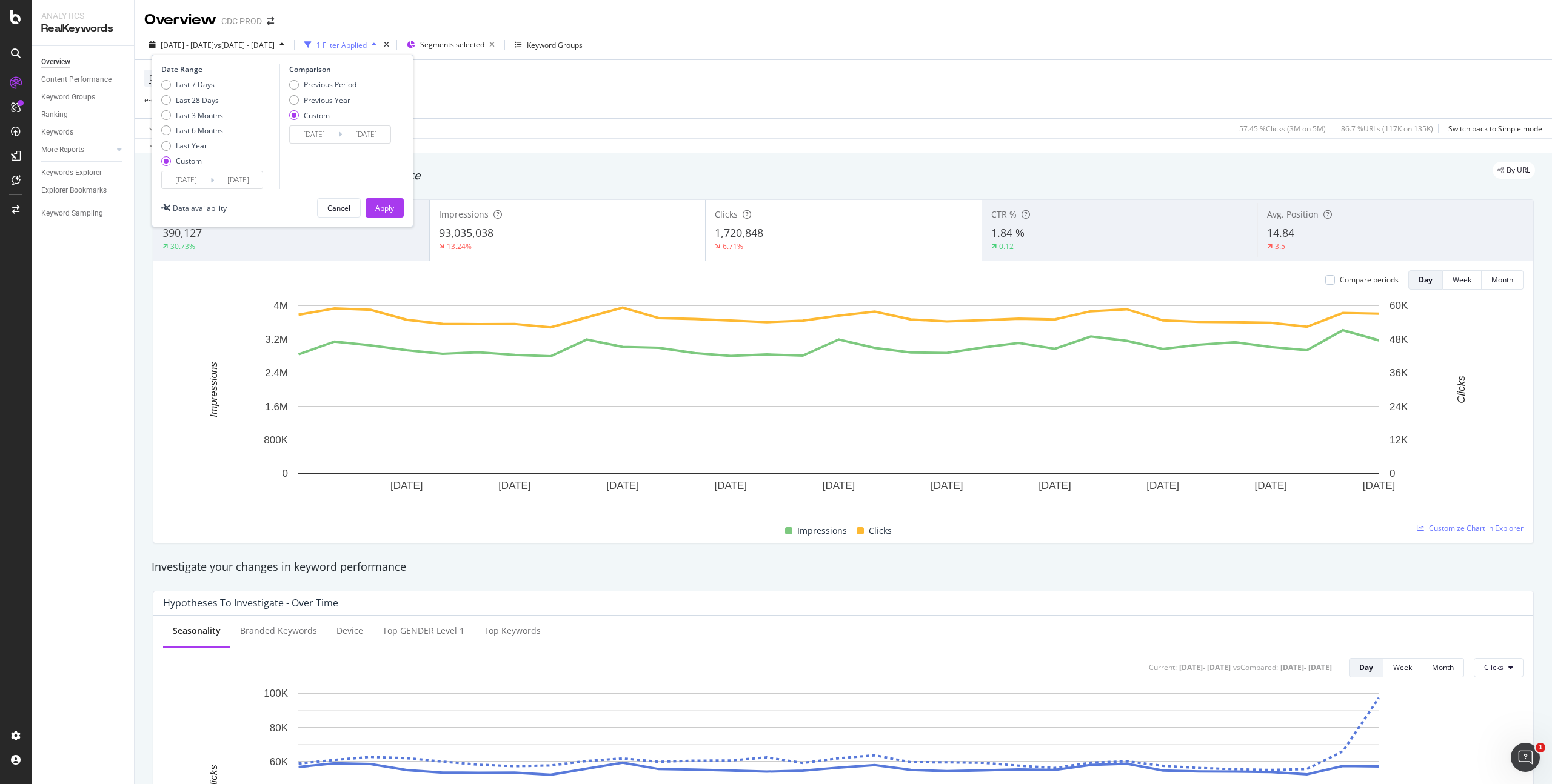
click at [196, 176] on input "[DATE]" at bounding box center [186, 179] width 48 height 17
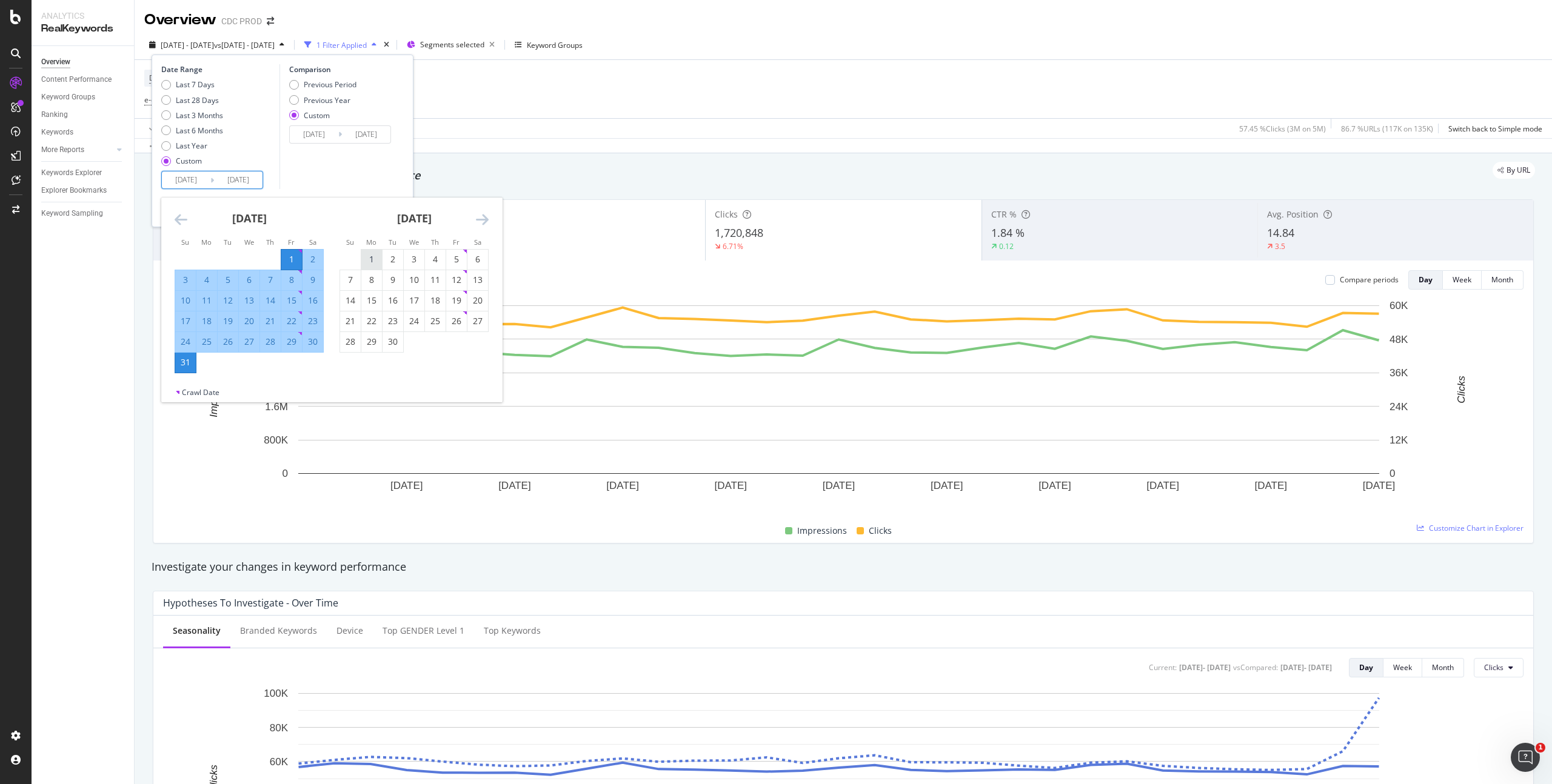
click at [373, 260] on div "1" at bounding box center [371, 259] width 20 height 12
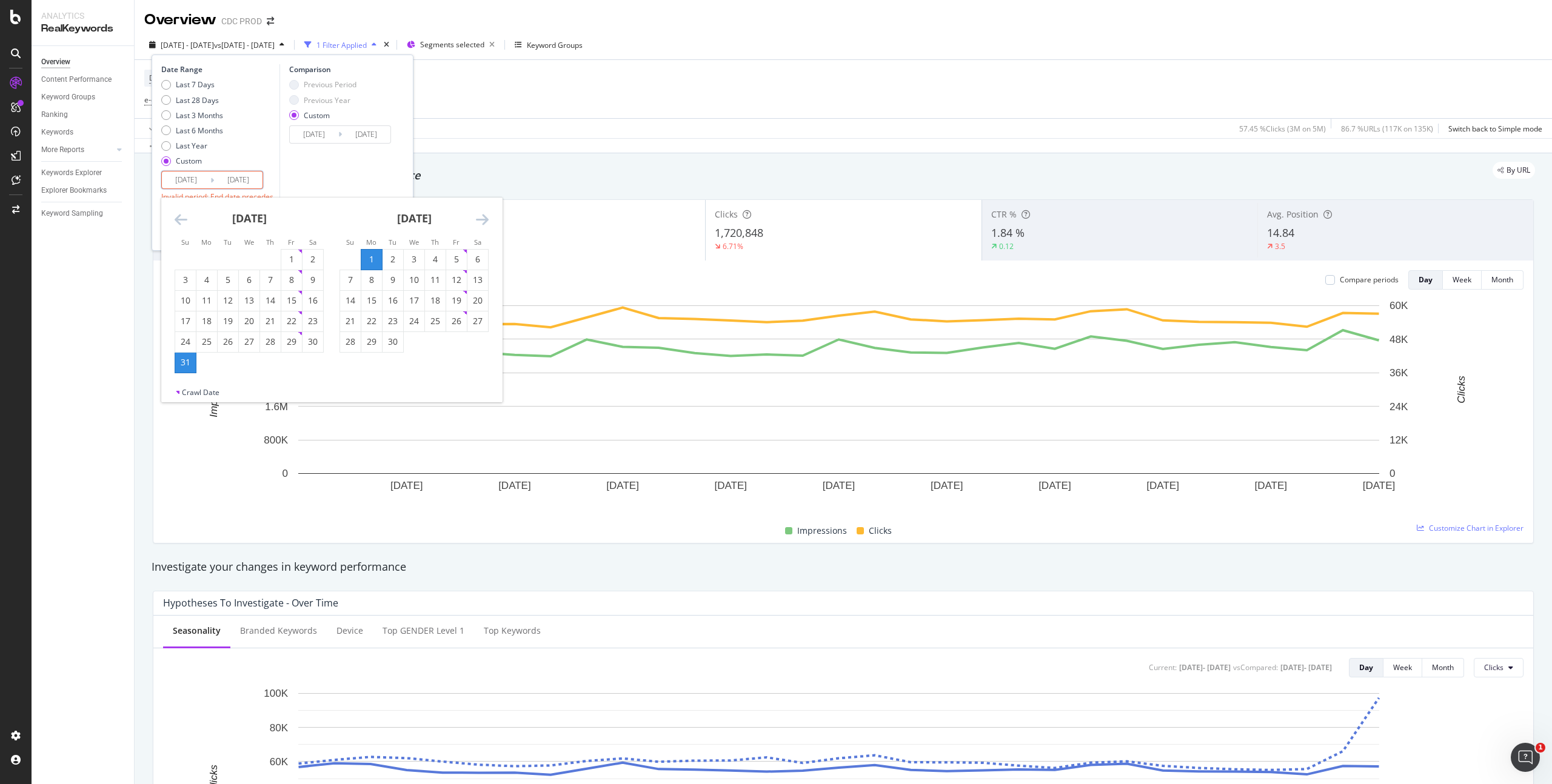
type input "[DATE]"
click at [391, 339] on div "30" at bounding box center [393, 341] width 20 height 12
type input "[DATE]"
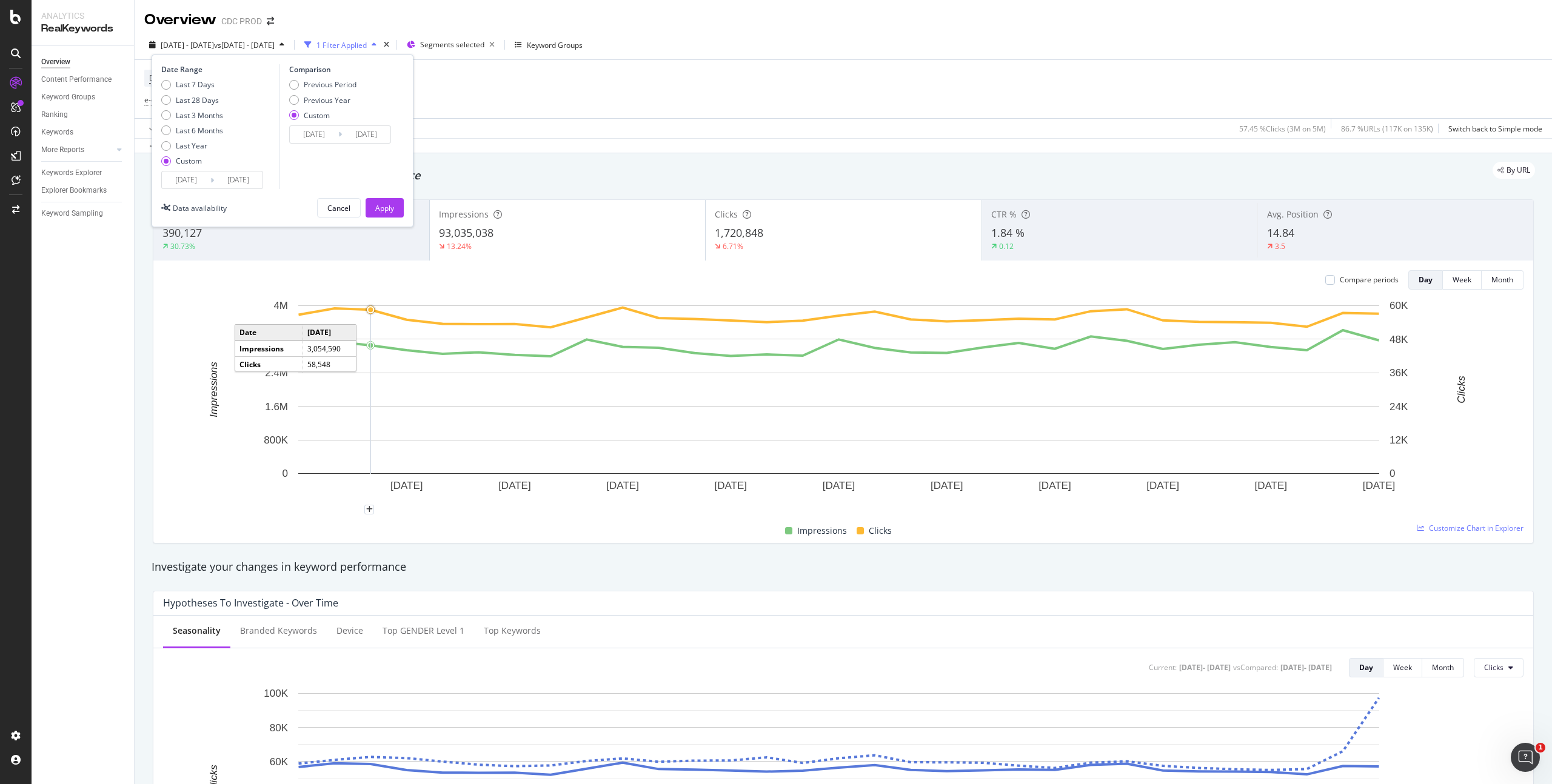
click at [317, 136] on input "[DATE]" at bounding box center [314, 134] width 48 height 17
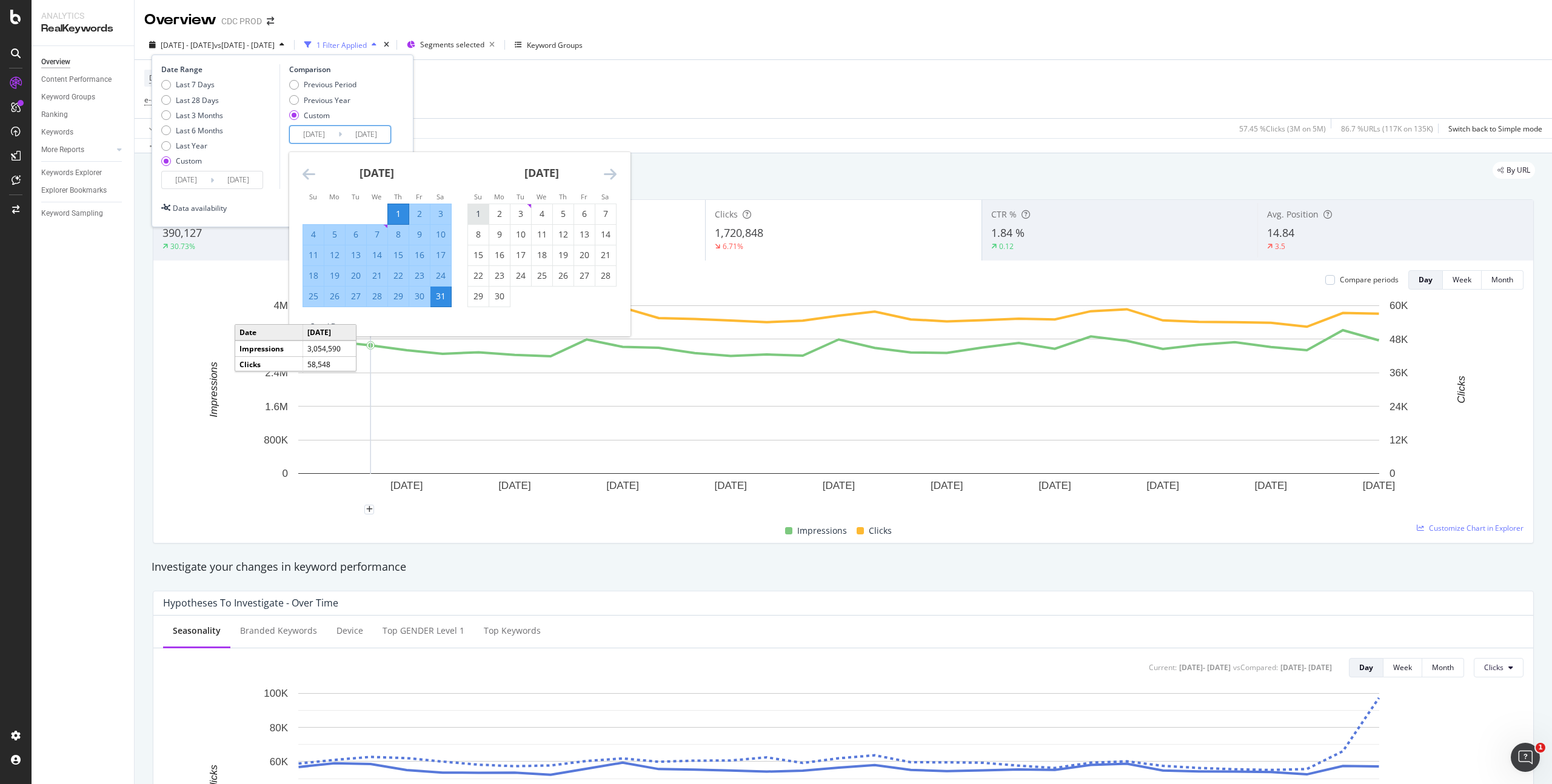
click at [473, 213] on div "1" at bounding box center [478, 213] width 20 height 12
type input "[DATE]"
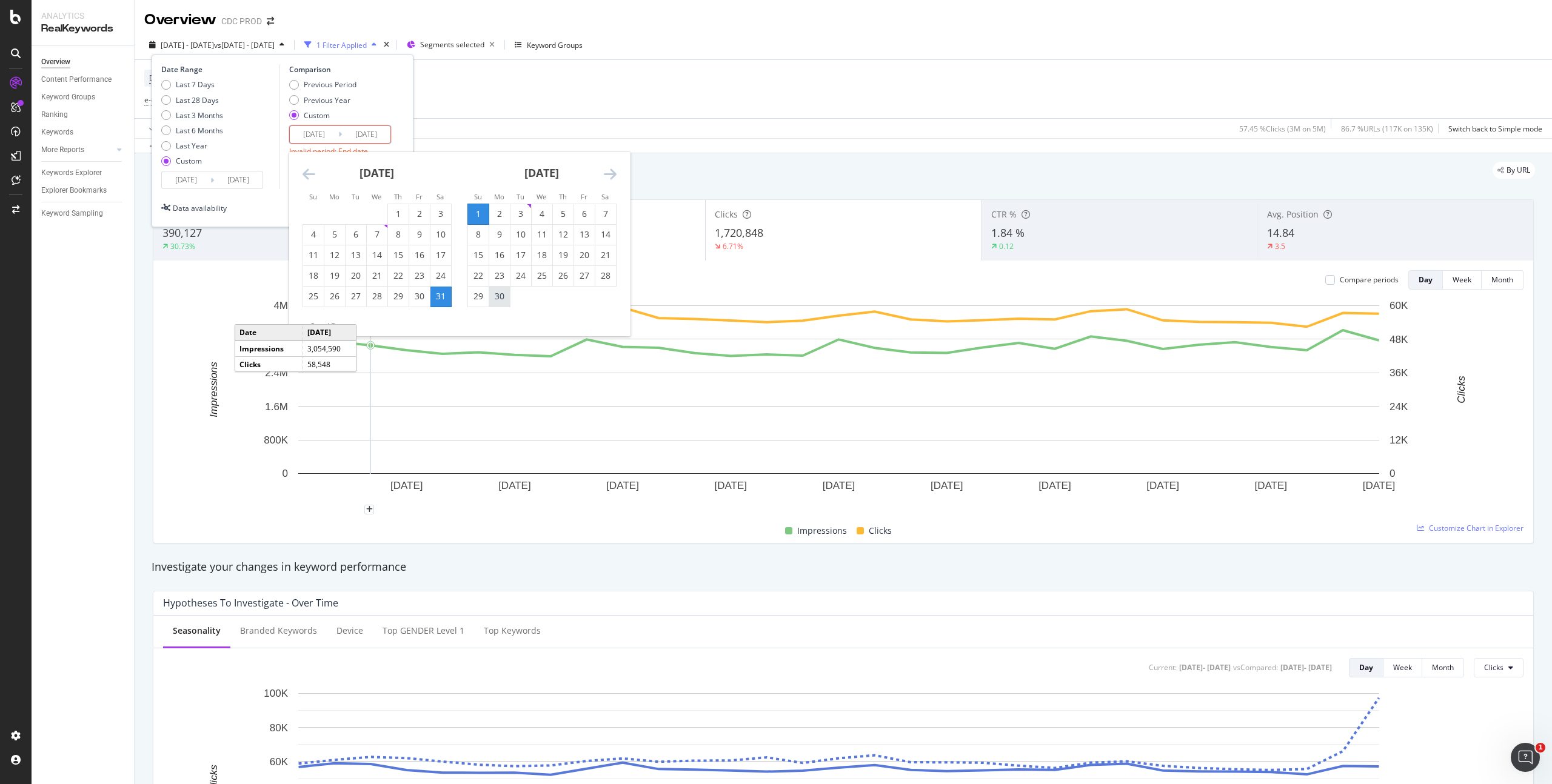
click at [501, 301] on div "30" at bounding box center [499, 296] width 20 height 12
type input "[DATE]"
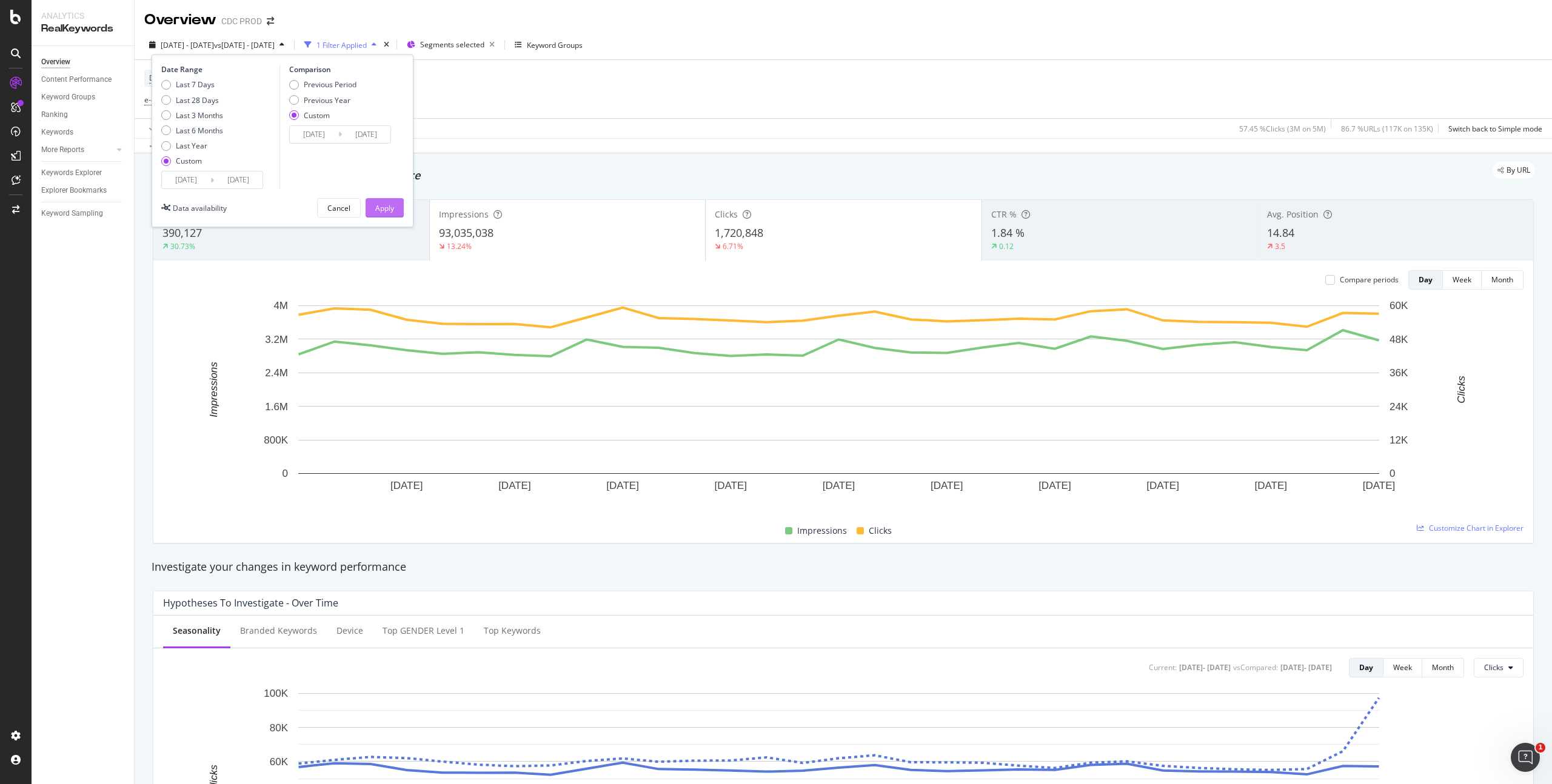
click at [389, 215] on div "Apply" at bounding box center [385, 208] width 19 height 18
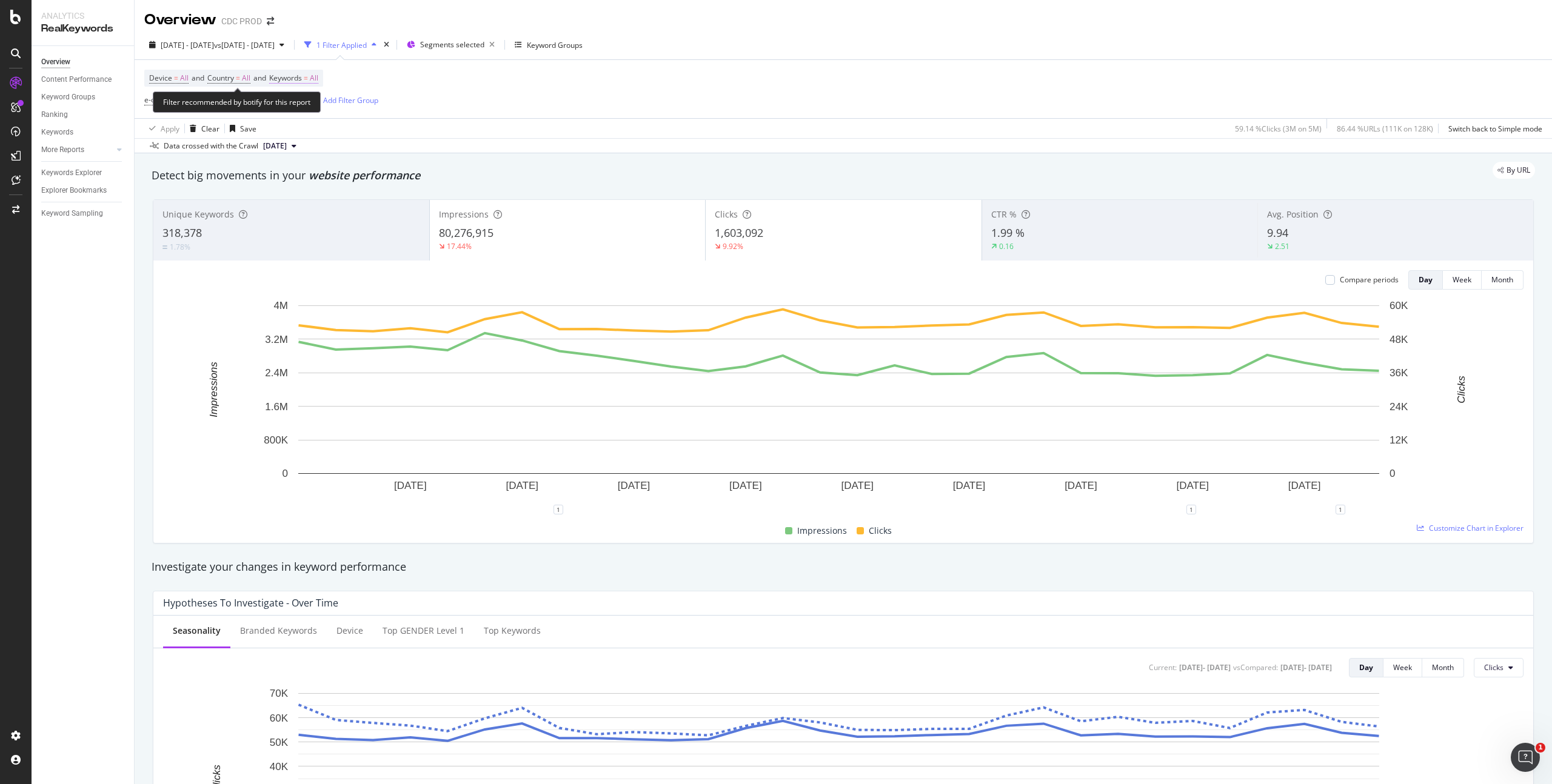
click at [318, 77] on span "All" at bounding box center [314, 77] width 9 height 17
click at [302, 106] on div "button" at bounding box center [308, 106] width 14 height 7
click at [324, 147] on span "Branded" at bounding box center [359, 148] width 124 height 11
click at [419, 133] on div "Apply" at bounding box center [411, 132] width 19 height 10
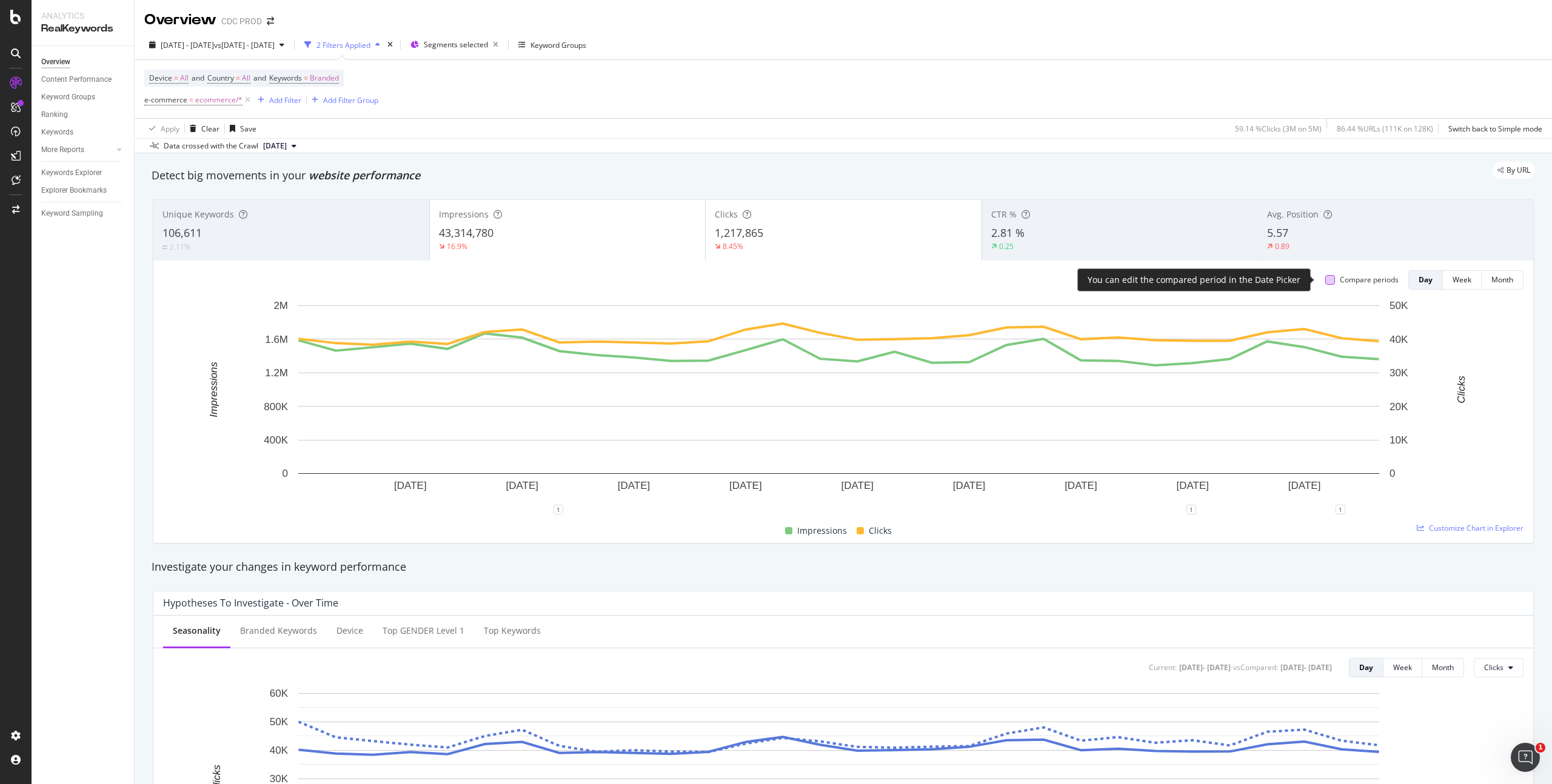
click at [1326, 278] on div at bounding box center [1330, 279] width 9 height 9
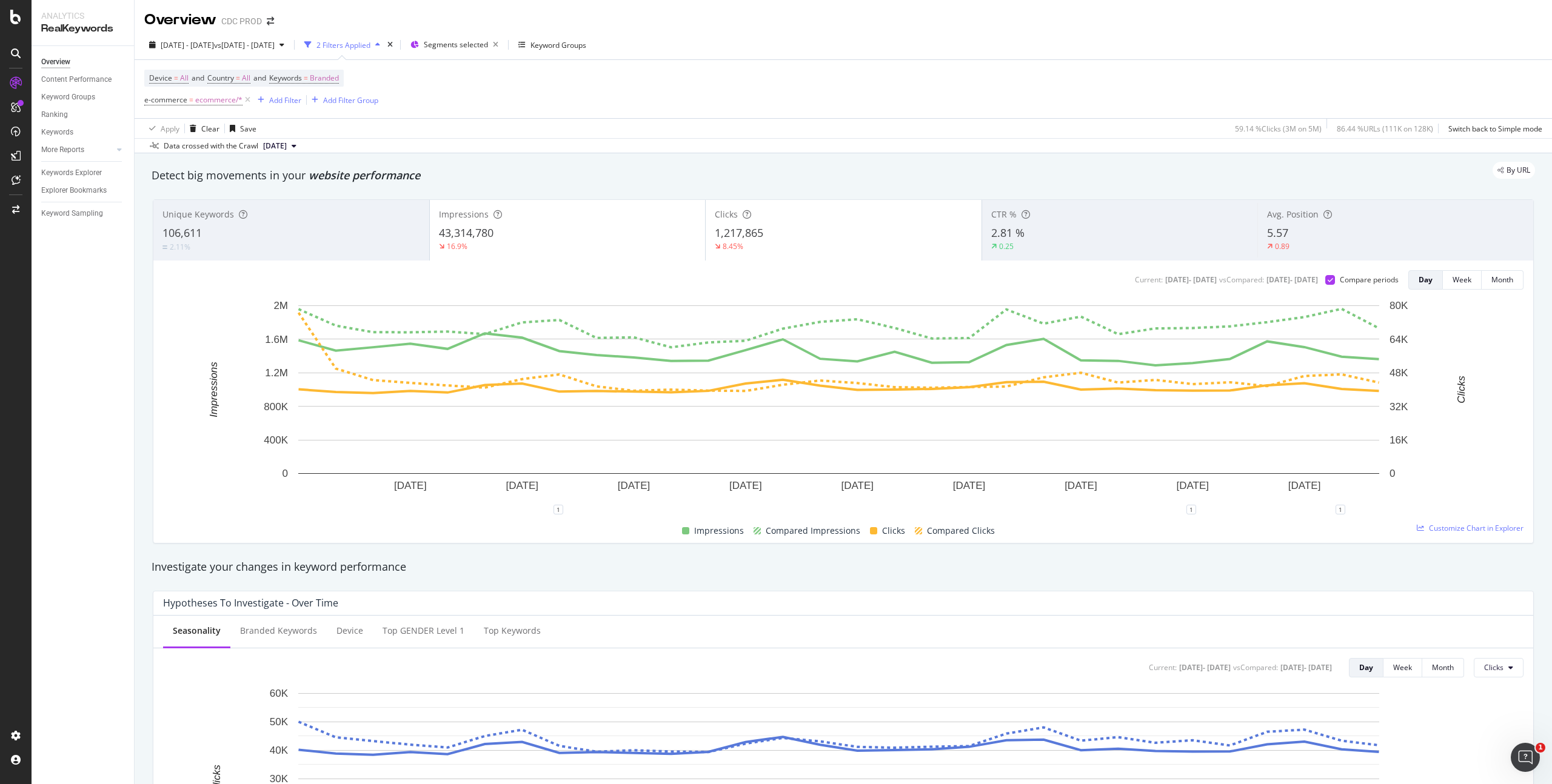
click at [1102, 163] on div "By URL" at bounding box center [837, 170] width 1396 height 17
click at [339, 76] on span "Branded" at bounding box center [324, 77] width 29 height 17
click at [312, 108] on span "Branded" at bounding box center [303, 106] width 34 height 10
click at [339, 128] on span "Non-Branded" at bounding box center [359, 130] width 124 height 11
drag, startPoint x: 412, startPoint y: 130, endPoint x: 623, endPoint y: 107, distance: 212.2
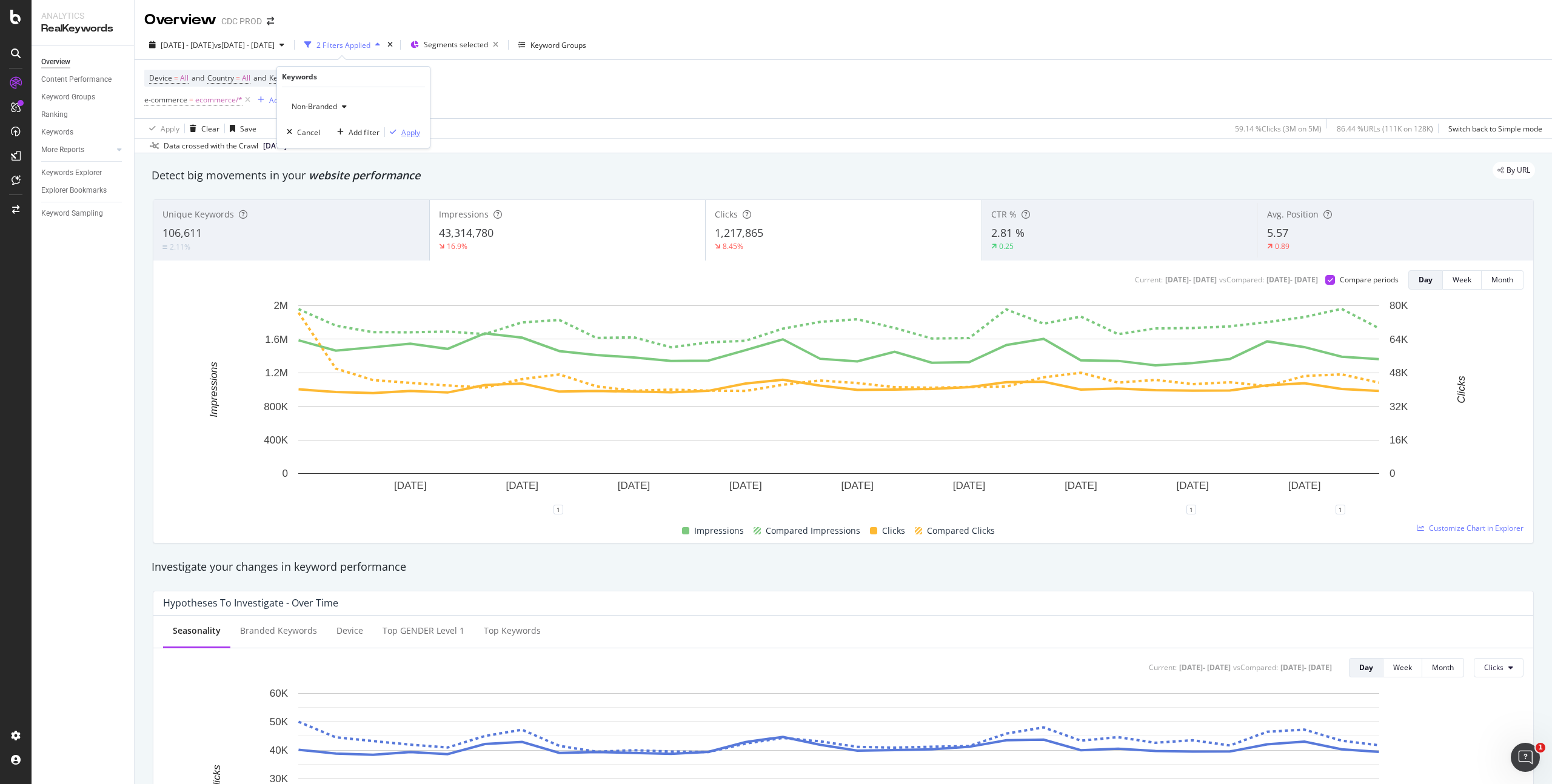
click at [412, 130] on div "Apply" at bounding box center [411, 132] width 19 height 10
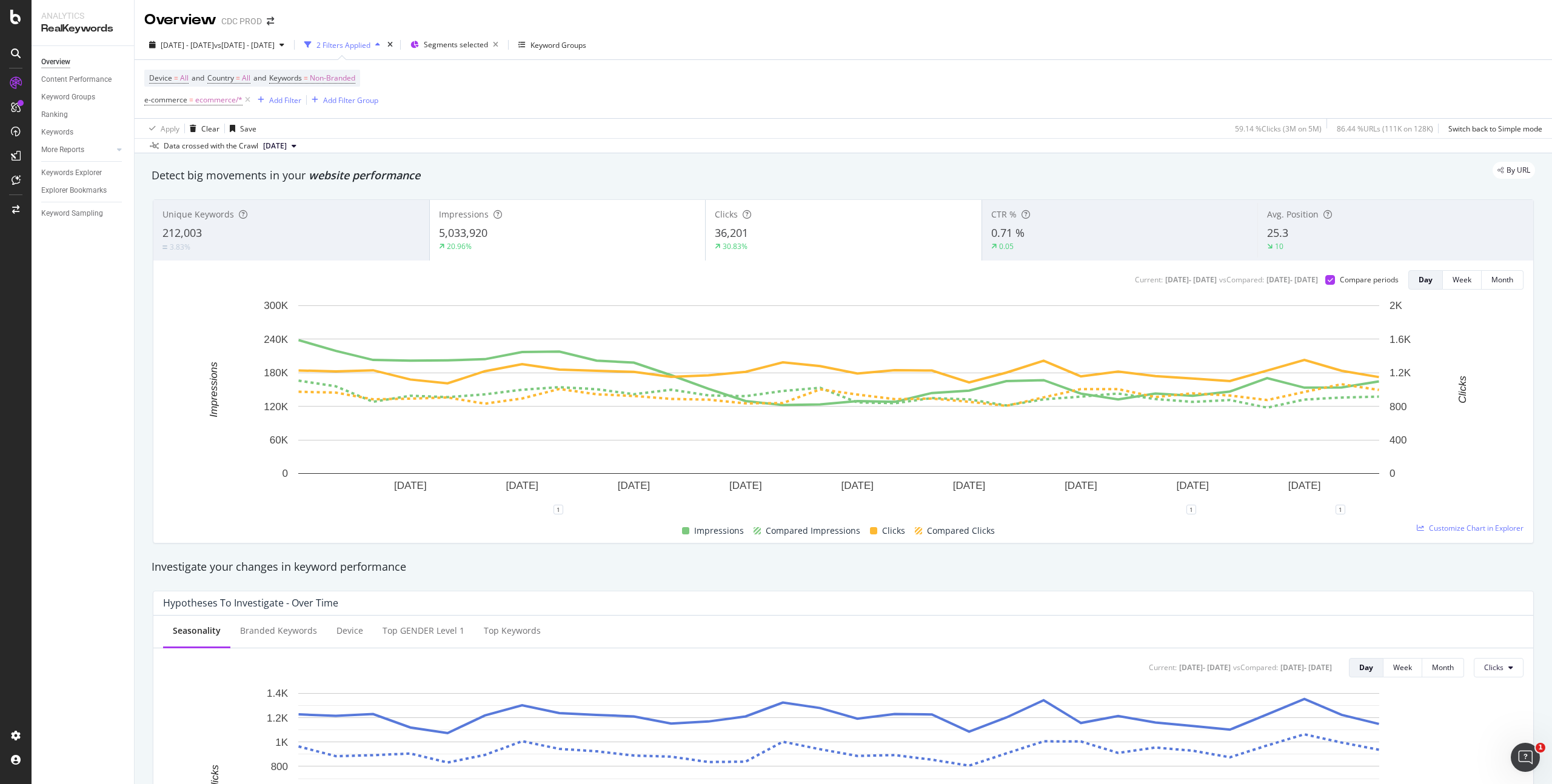
click at [603, 95] on div "Device = All and Country = All and Keywords = Non-Branded e-commerce = ecommerc…" at bounding box center [843, 89] width 1398 height 58
click at [345, 75] on span "Non-Branded" at bounding box center [332, 77] width 46 height 17
click at [317, 103] on span "Non-Branded" at bounding box center [312, 106] width 51 height 10
click at [323, 196] on span "All" at bounding box center [359, 201] width 124 height 11
click at [409, 129] on div "Apply" at bounding box center [411, 132] width 19 height 10
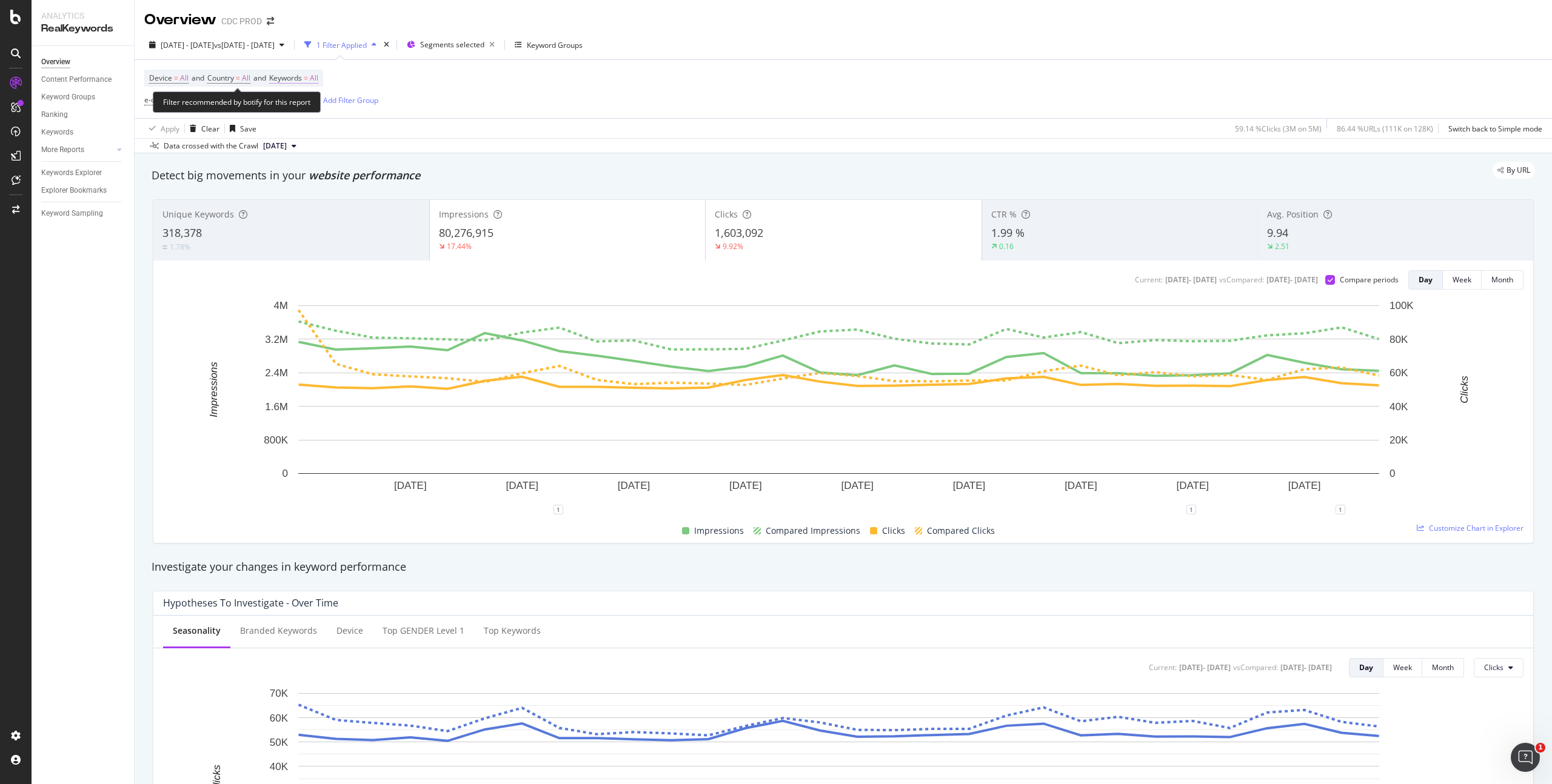
click at [318, 77] on span "All" at bounding box center [314, 77] width 9 height 17
click at [307, 107] on icon "button" at bounding box center [307, 106] width 5 height 7
click at [326, 132] on span "Non-Branded" at bounding box center [359, 130] width 124 height 11
click at [407, 135] on div "Apply" at bounding box center [411, 132] width 19 height 10
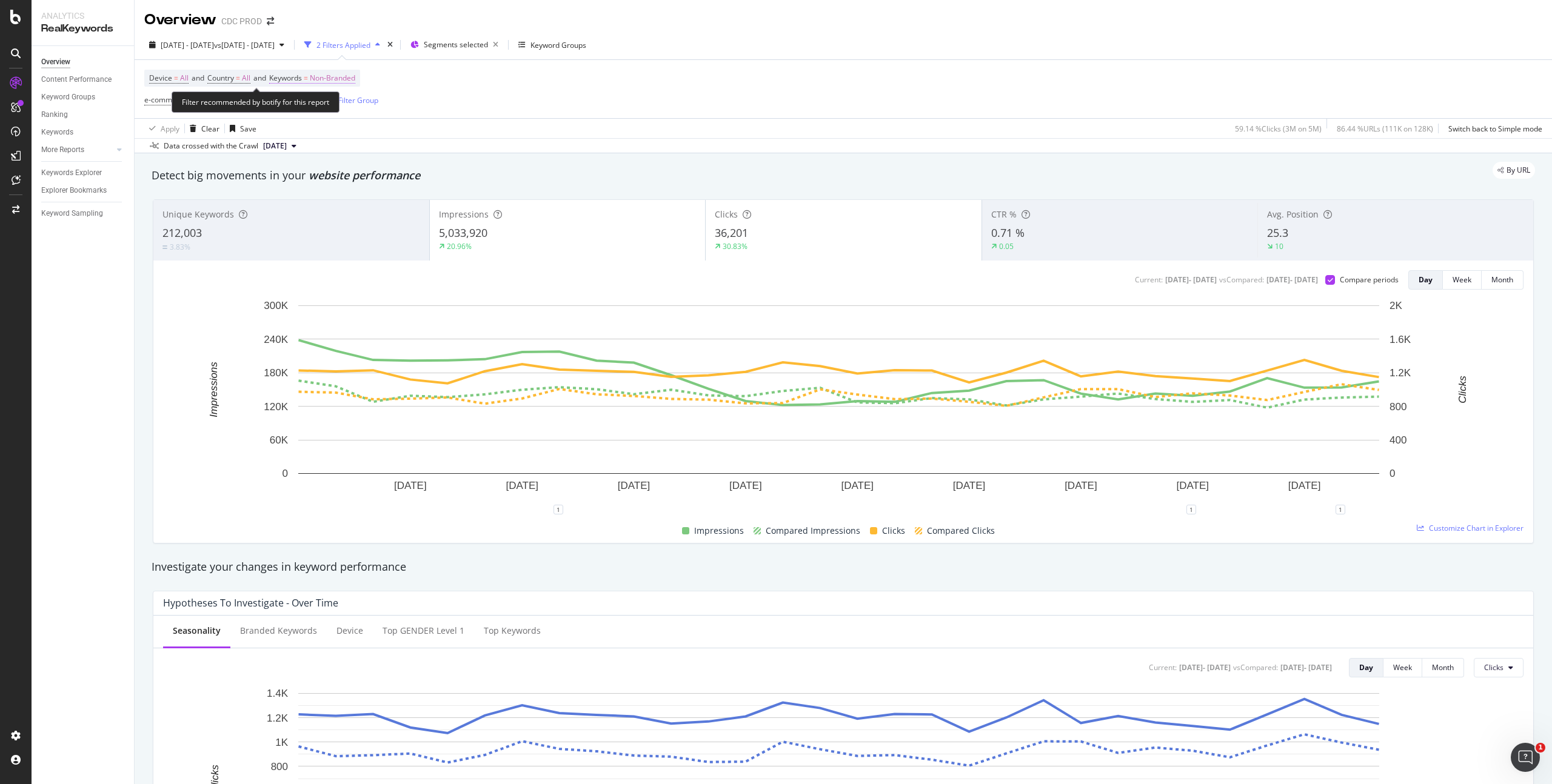
click at [348, 76] on span "Non-Branded" at bounding box center [332, 77] width 46 height 17
click at [334, 103] on span "Non-Branded" at bounding box center [312, 106] width 51 height 10
click at [325, 200] on span "All" at bounding box center [359, 201] width 124 height 11
click at [408, 132] on div "Apply" at bounding box center [411, 132] width 19 height 10
